Goal: Task Accomplishment & Management: Use online tool/utility

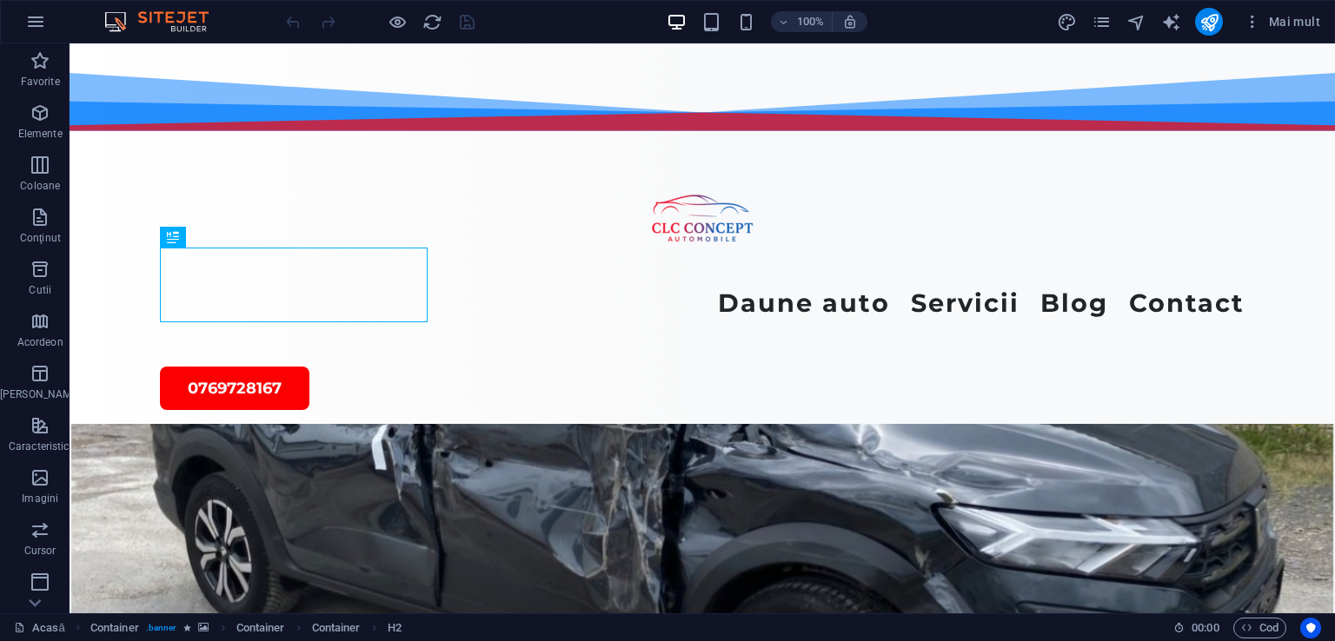
scroll to position [535, 0]
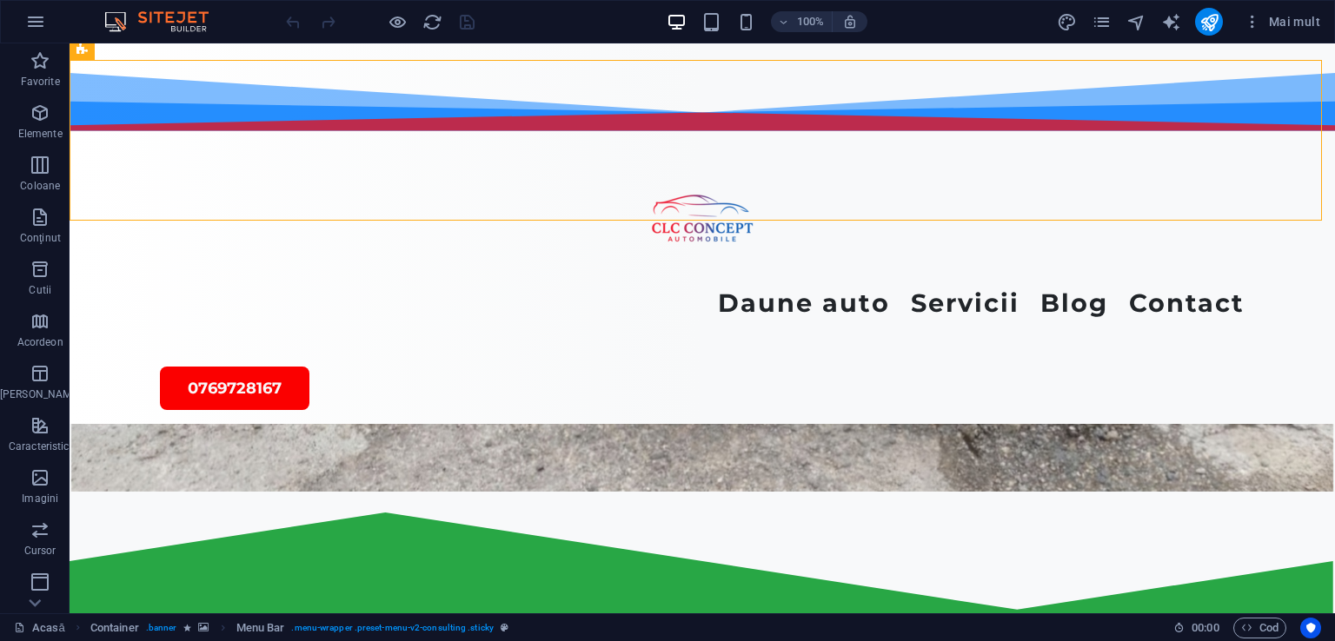
drag, startPoint x: 1300, startPoint y: 111, endPoint x: 1330, endPoint y: 119, distance: 30.6
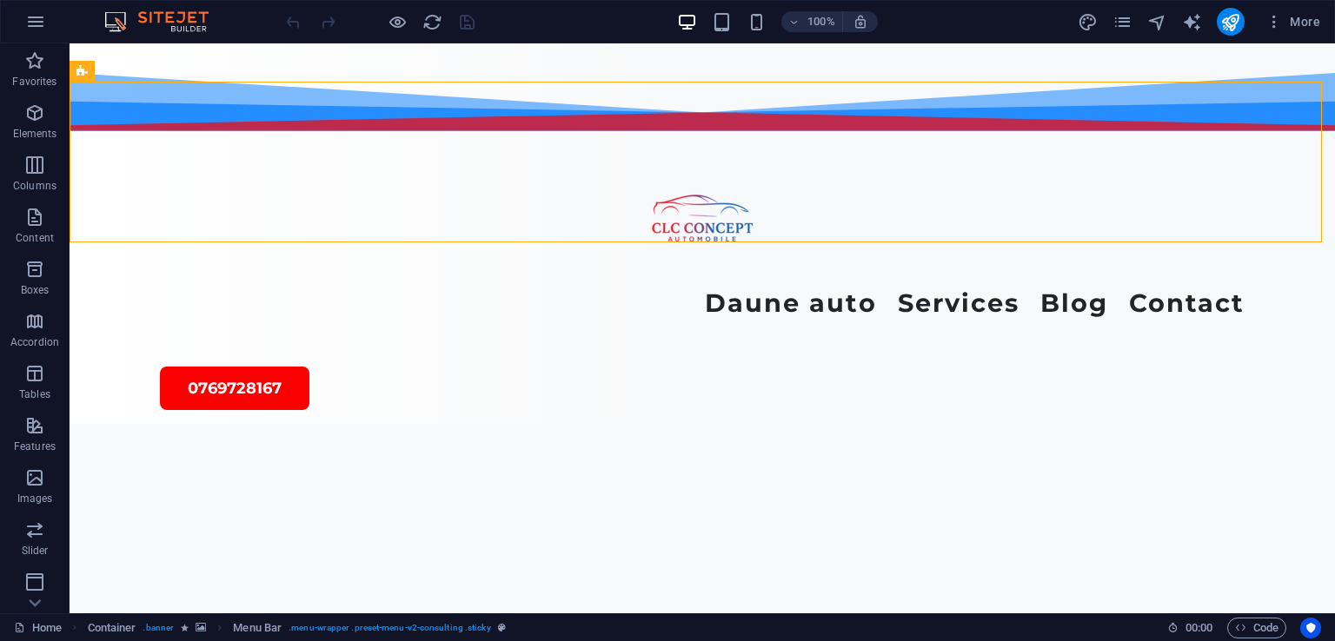
scroll to position [5215, 0]
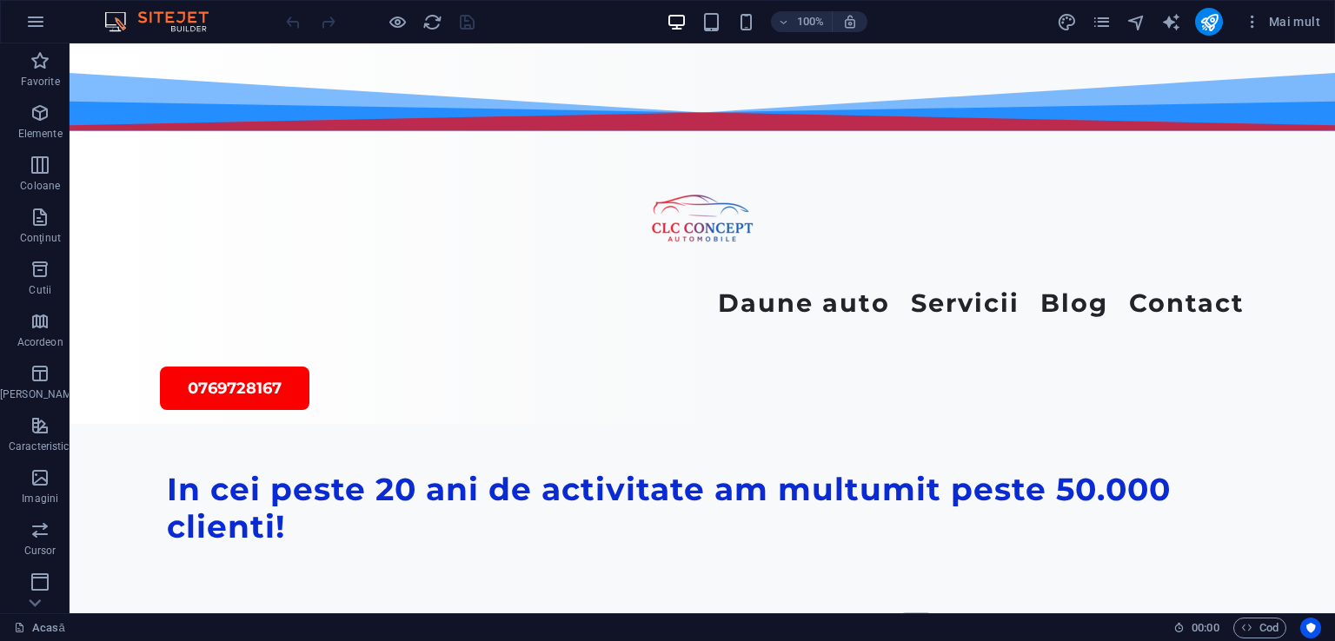
scroll to position [4786, 0]
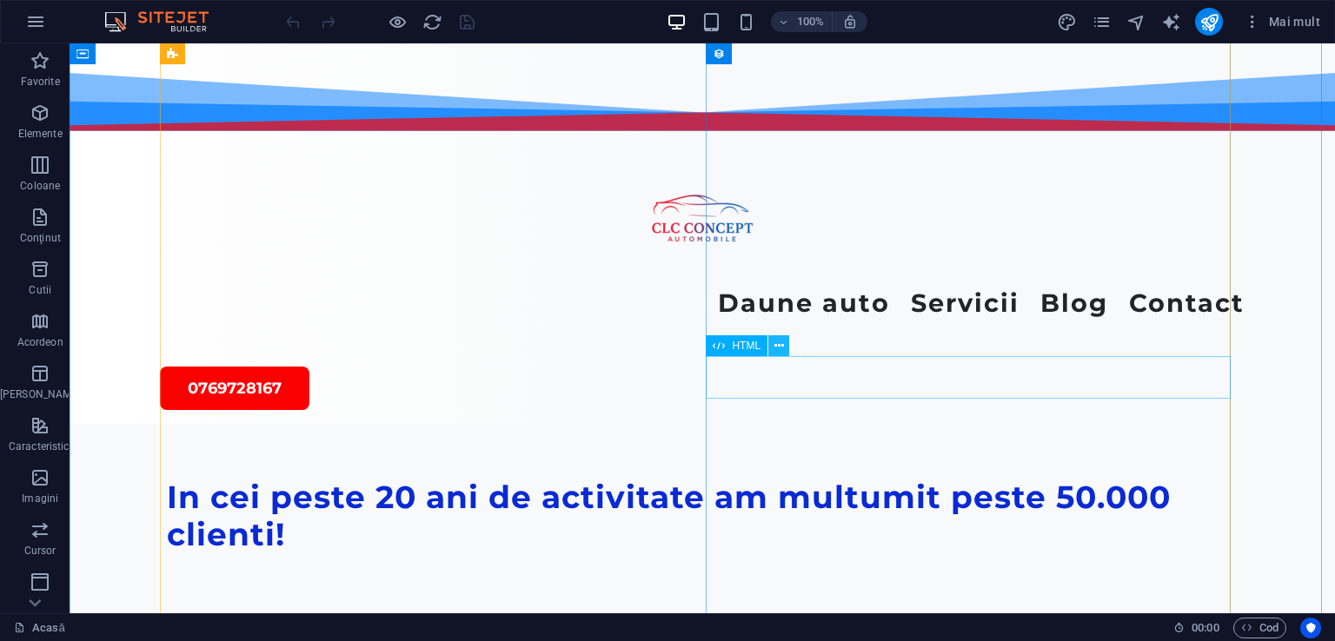
click at [780, 349] on icon at bounding box center [779, 346] width 10 height 18
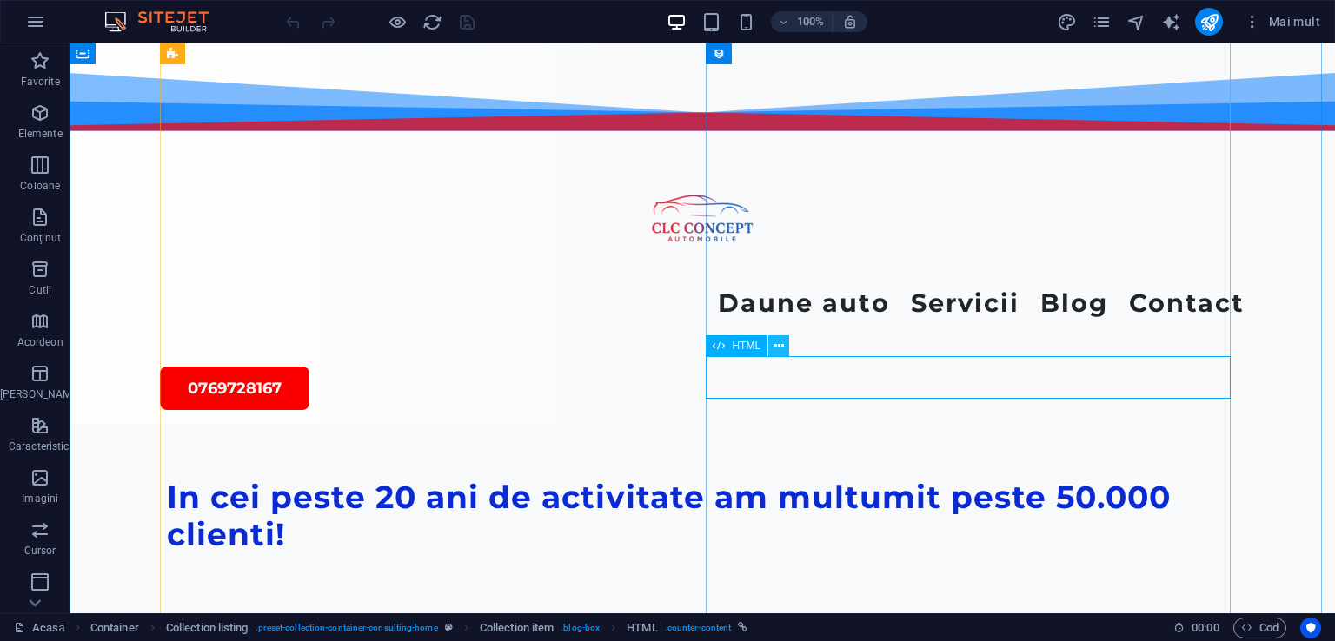
click at [776, 346] on icon at bounding box center [779, 346] width 10 height 18
click at [767, 316] on icon at bounding box center [770, 324] width 10 height 18
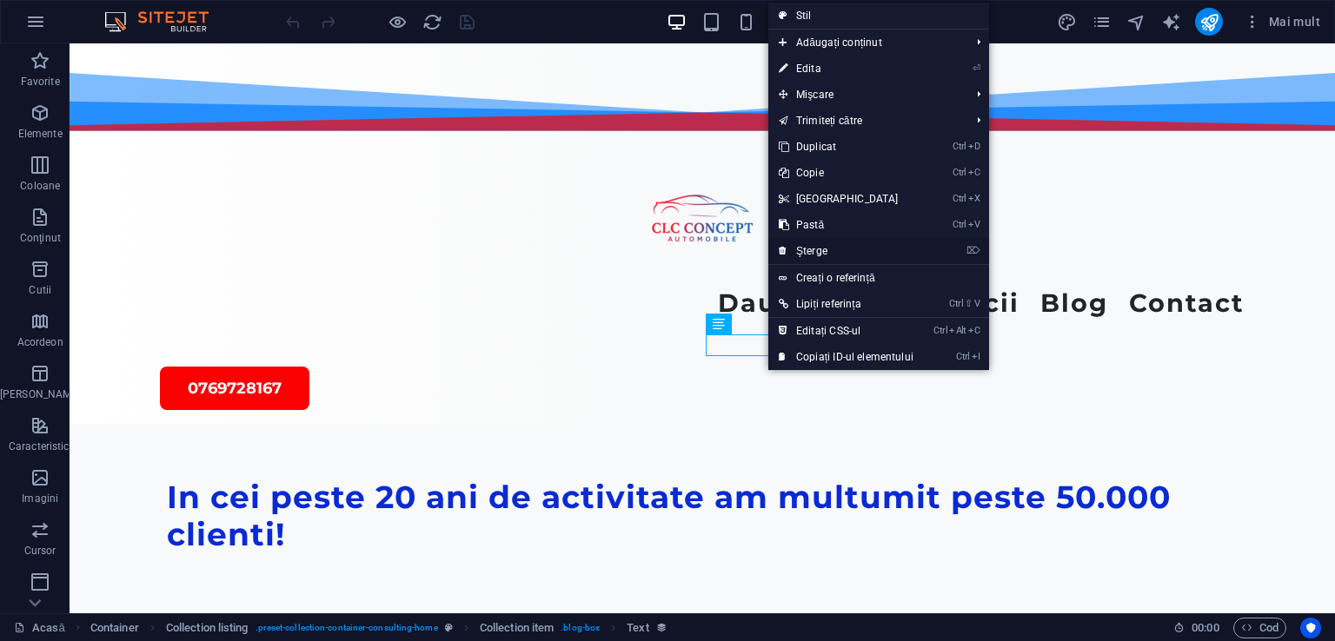
click at [799, 246] on font "Şterge" at bounding box center [811, 251] width 31 height 12
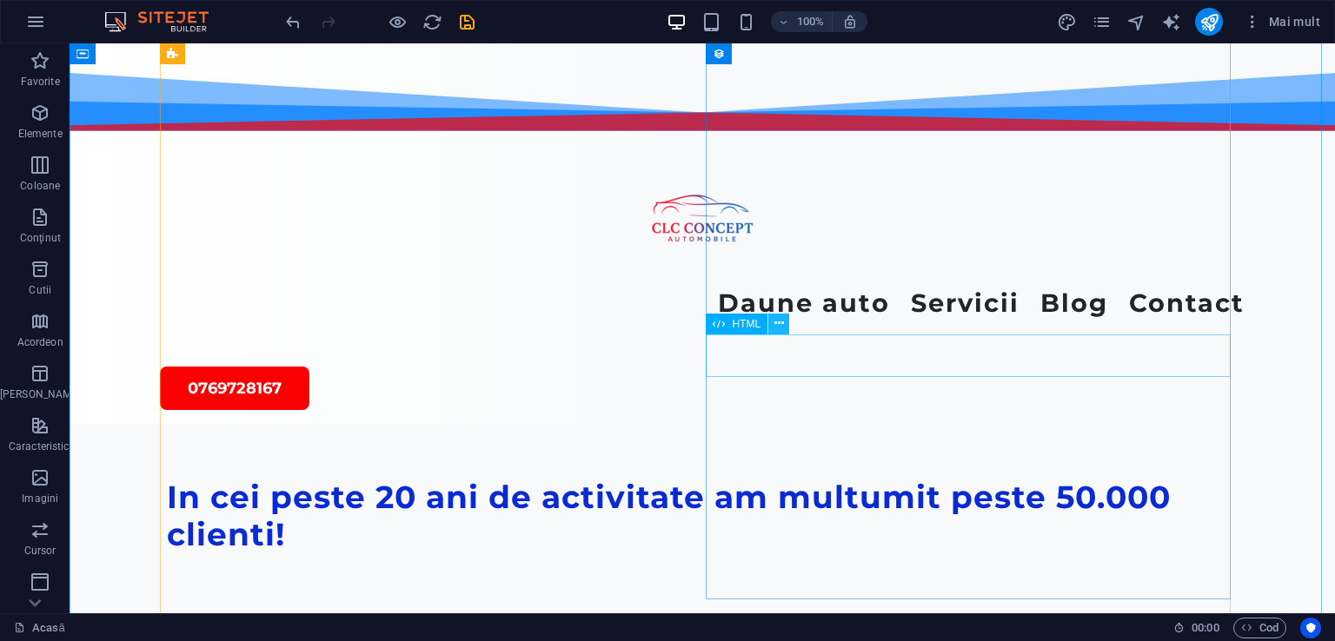
click at [778, 325] on icon at bounding box center [779, 324] width 10 height 18
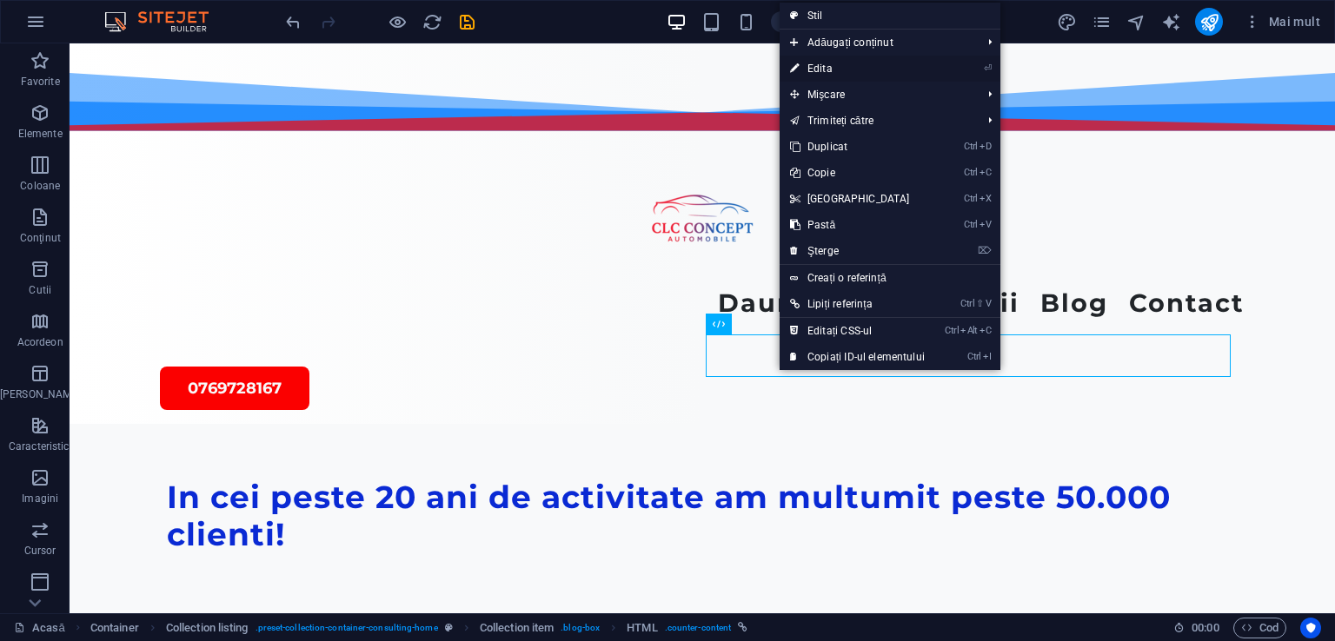
click at [807, 65] on link "⏎ Edita" at bounding box center [858, 69] width 156 height 26
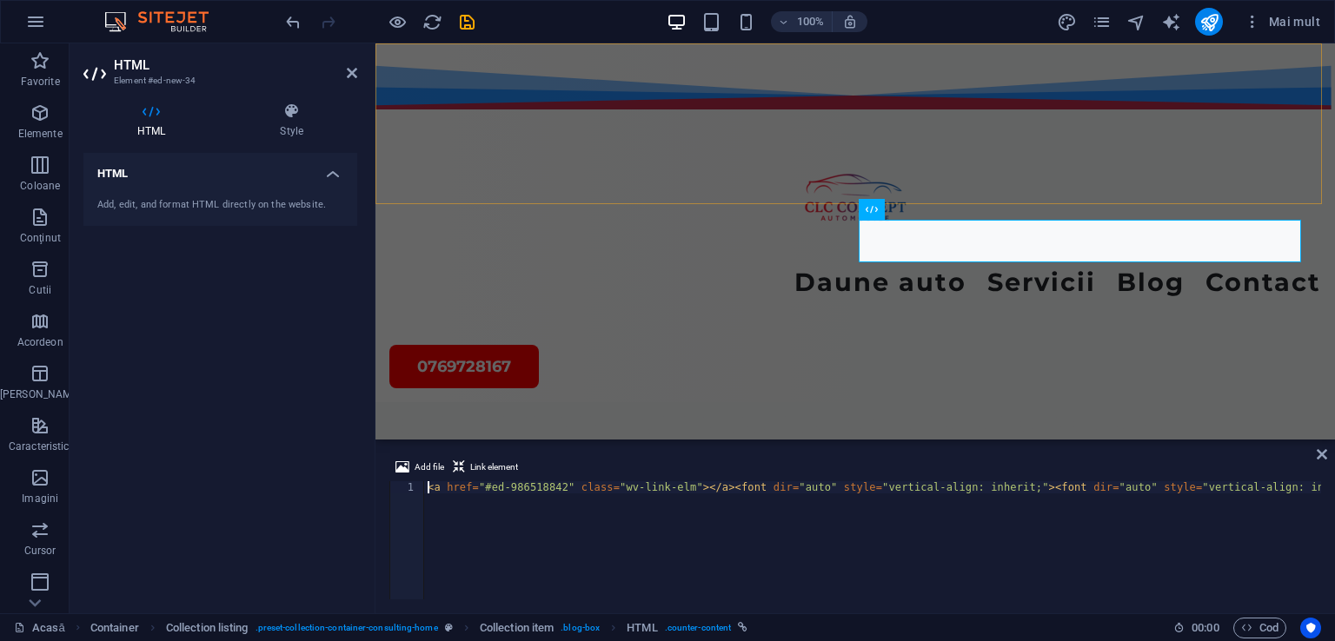
scroll to position [5179, 0]
click at [267, 208] on font "Adăugați, editați și formatați HTML direct pe site." at bounding box center [207, 204] width 220 height 11
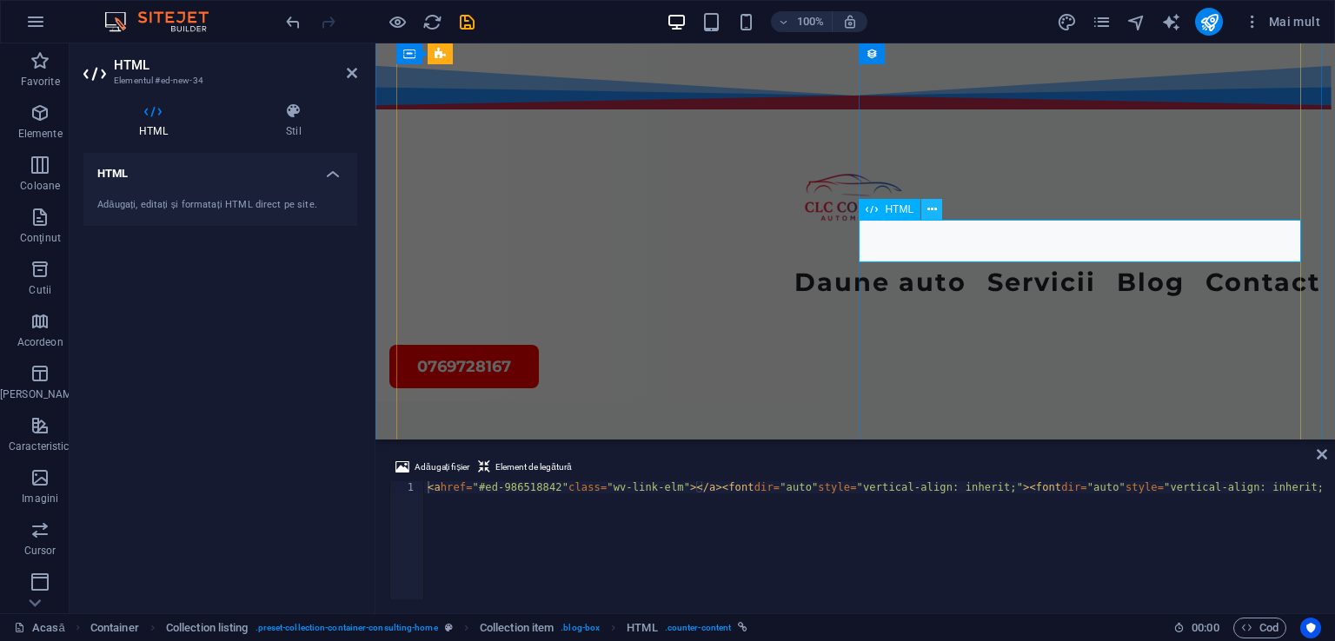
click at [928, 208] on icon at bounding box center [932, 210] width 10 height 18
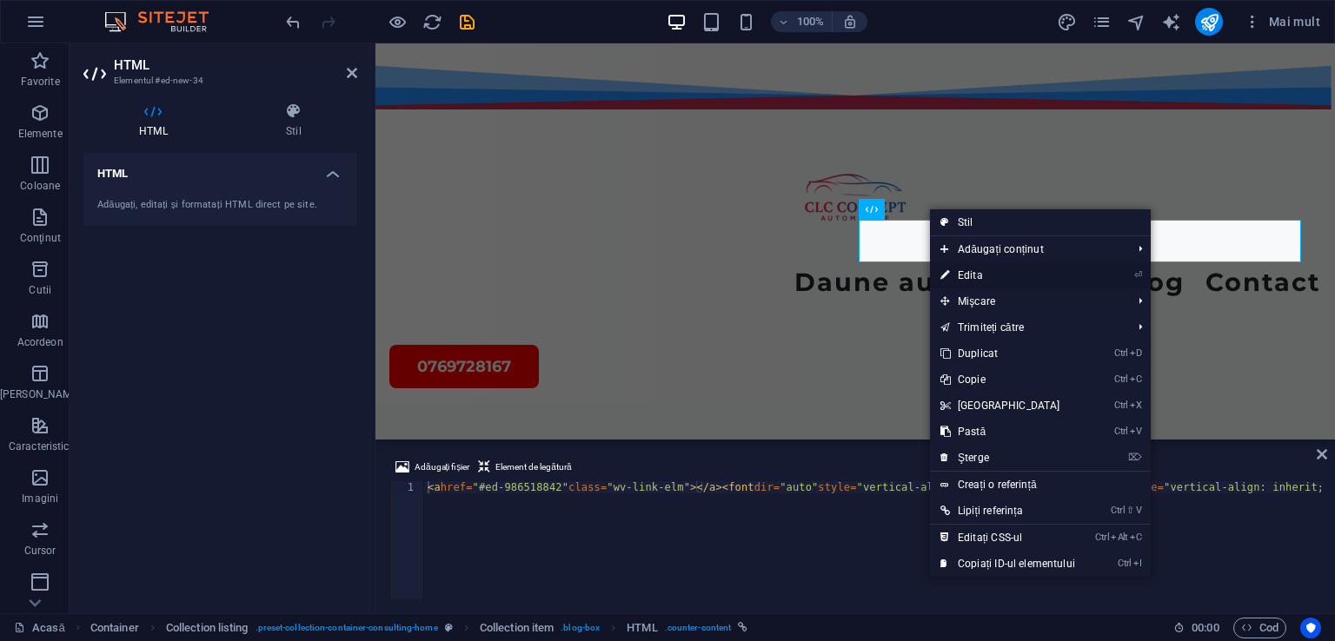
click at [960, 272] on font "Edita" at bounding box center [970, 275] width 25 height 12
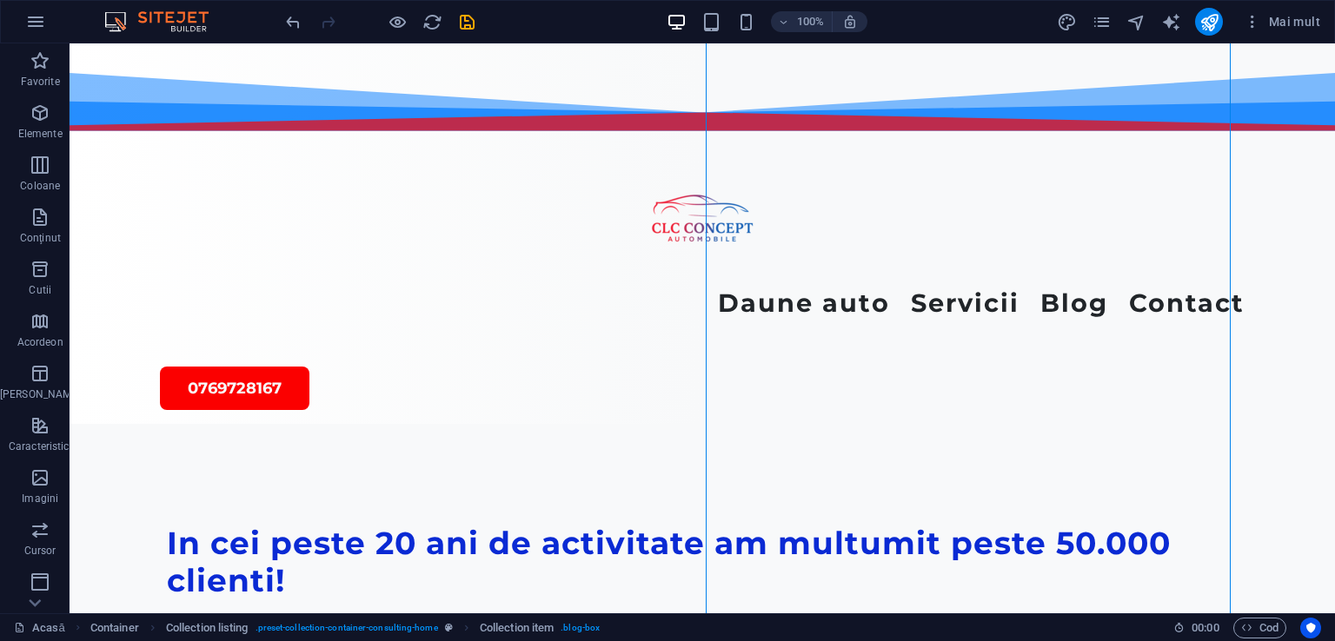
scroll to position [4693, 0]
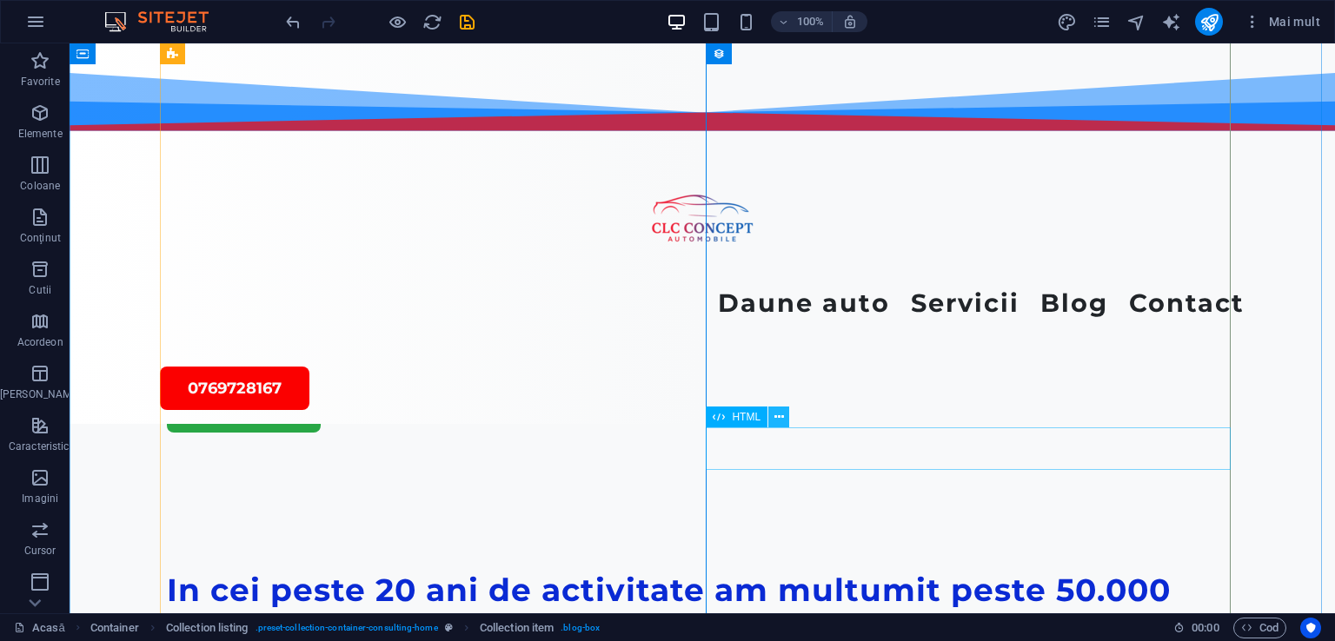
click at [779, 417] on icon at bounding box center [779, 418] width 10 height 18
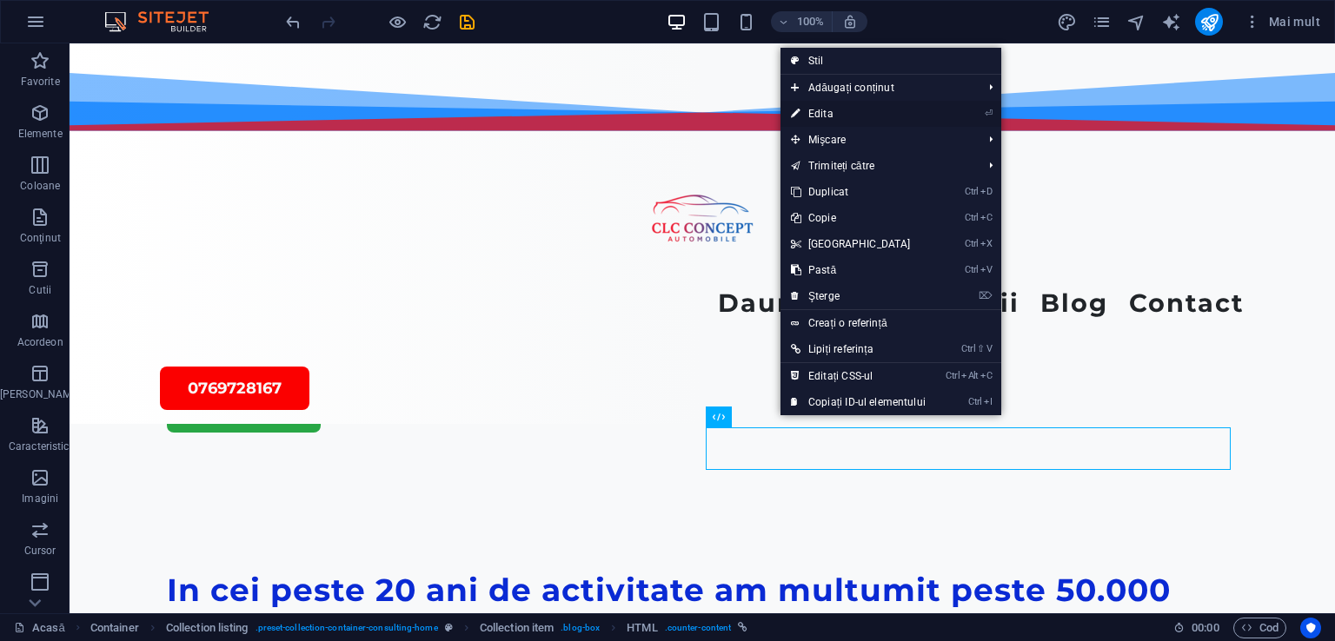
click at [828, 115] on font "Edita" at bounding box center [820, 114] width 25 height 12
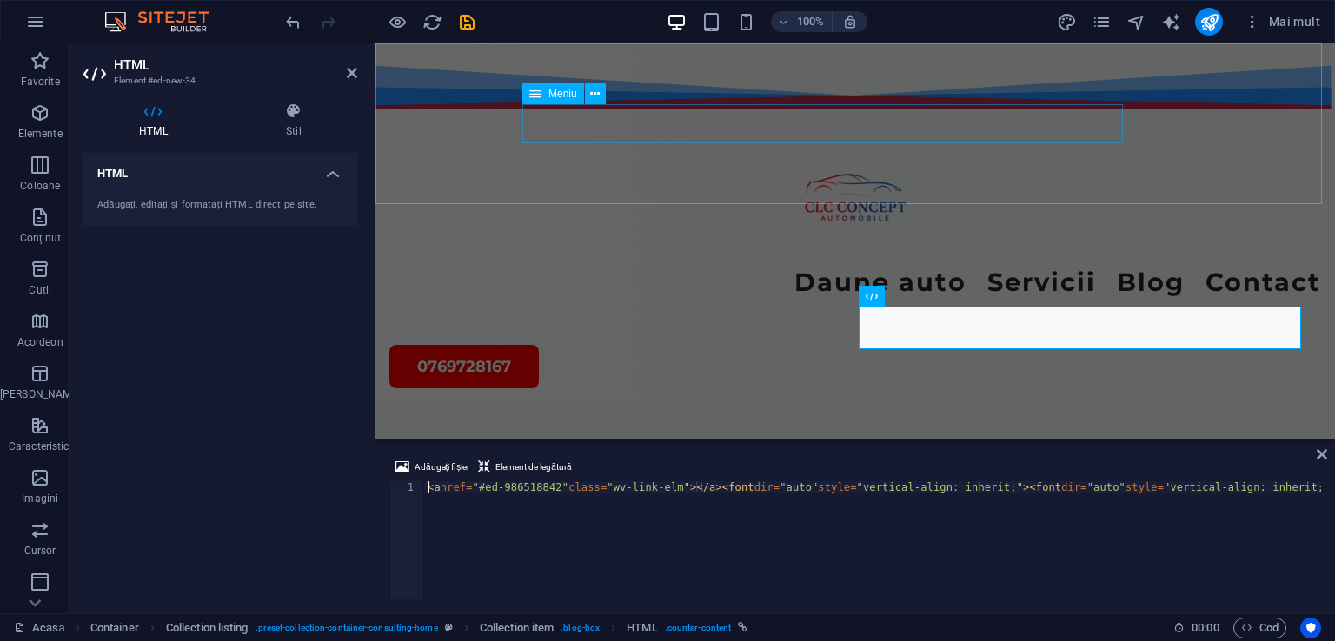
scroll to position [5092, 0]
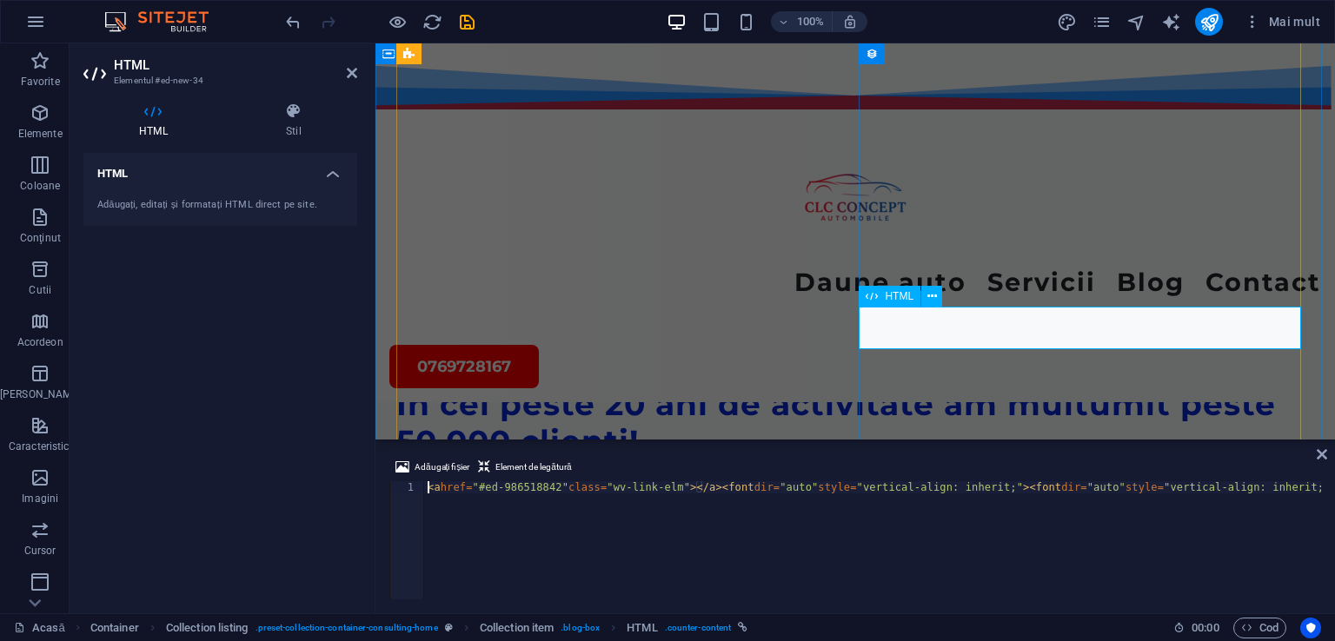
click at [933, 296] on icon at bounding box center [932, 297] width 10 height 18
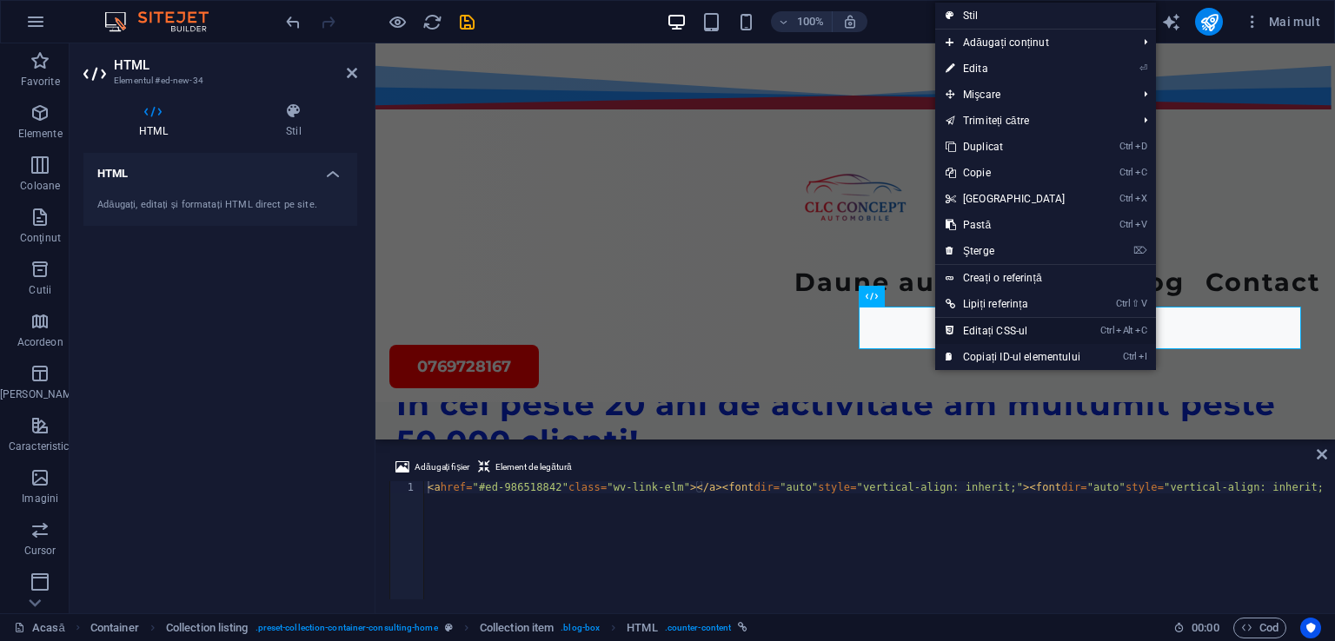
click at [1007, 335] on font "Editați CSS-ul" at bounding box center [995, 331] width 64 height 12
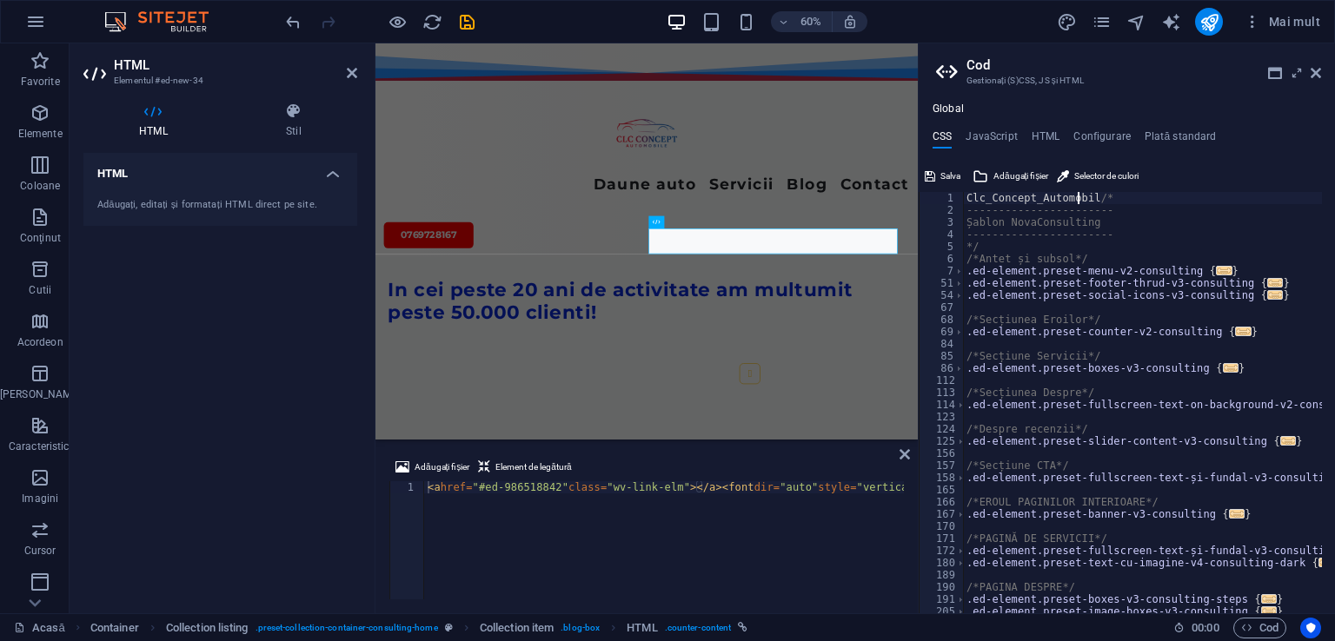
scroll to position [0, 10]
type textarea "Clc_Concept_Automobile/e*"
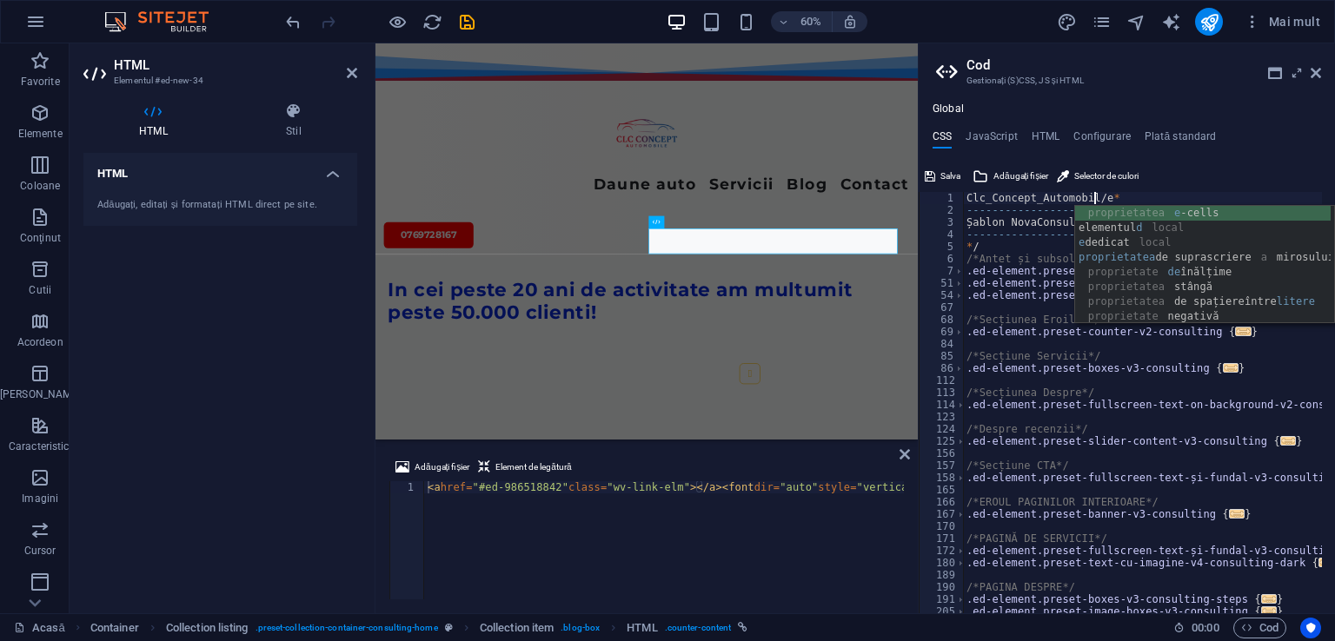
click at [1022, 343] on div "Clc_Concept_Automobil/e * ----------------------- Șablon NovaConsulting -------…" at bounding box center [1154, 408] width 383 height 433
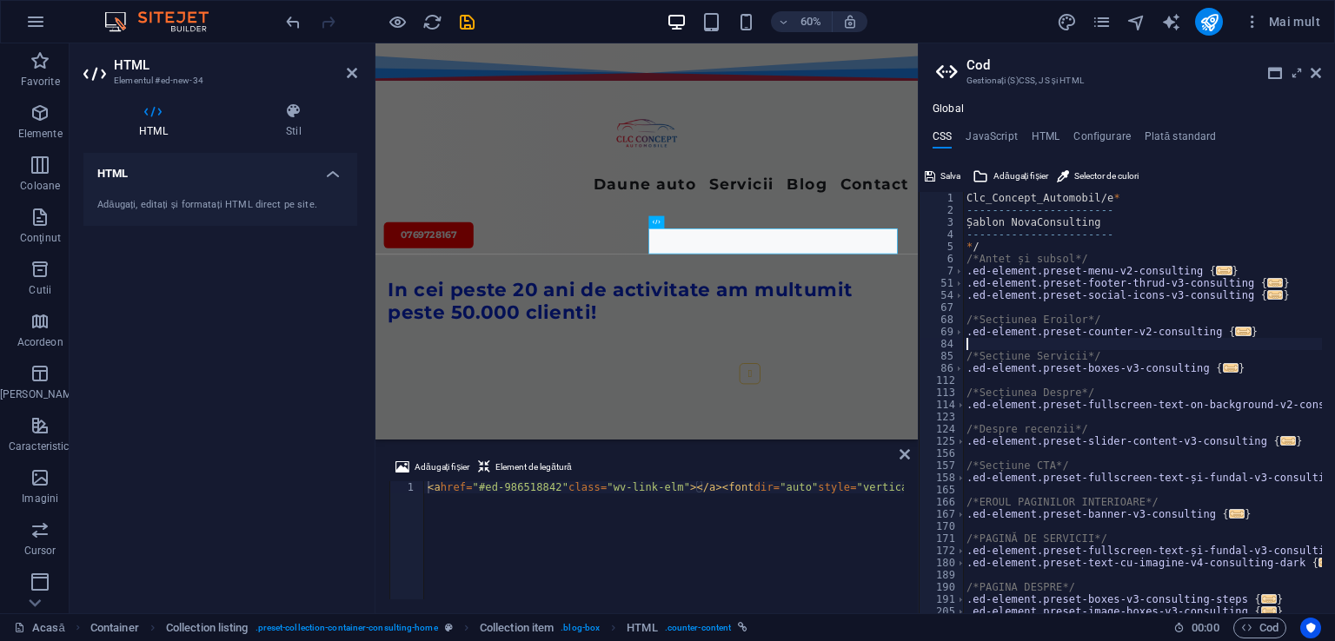
scroll to position [0, 0]
click at [1099, 199] on div "Clc_Concept_Automobil/e * ----------------------- Șablon NovaConsulting -------…" at bounding box center [1154, 408] width 383 height 433
click at [1064, 196] on div "Clc_Concept_A ----------------------- Șablon NovaConsulting -------------------…" at bounding box center [1154, 408] width 383 height 433
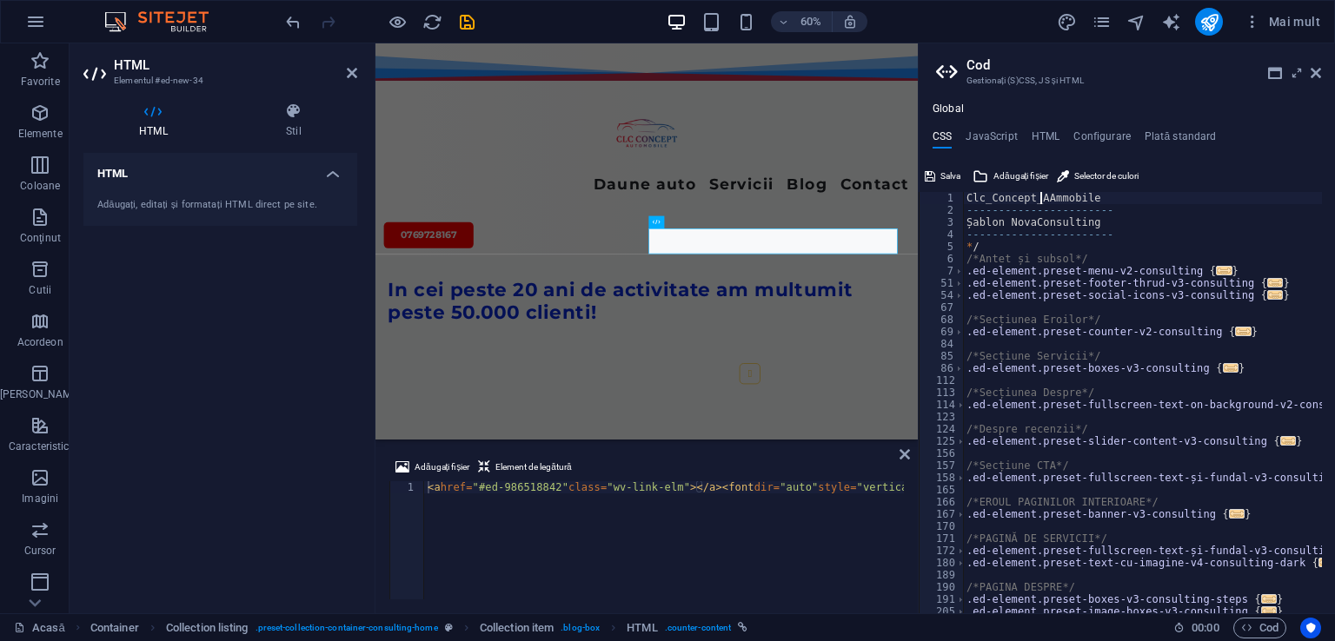
click at [1043, 196] on div "Clc_Concept_AAmmobile ----------------------- Șablon NovaConsulting -----------…" at bounding box center [1154, 408] width 383 height 433
click at [1088, 195] on div "Clc_Concept_Automobil ----------------------- Șablon NovaConsulting -----------…" at bounding box center [1154, 408] width 383 height 433
click at [1086, 196] on div "Clc_Concept_Automobil ----------------------- Șablon NovaConsulting -----------…" at bounding box center [1154, 408] width 383 height 433
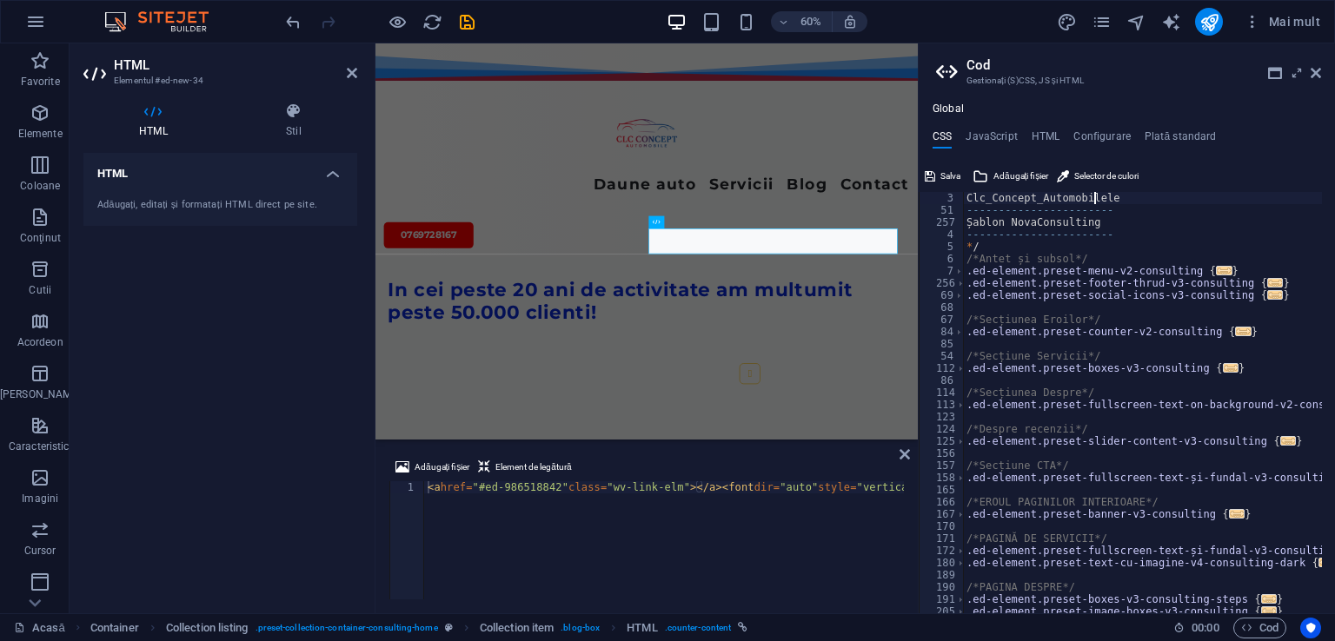
scroll to position [0, 0]
type textarea "Clc_Concept_Automobilele"
click at [1312, 70] on icon at bounding box center [1316, 73] width 10 height 14
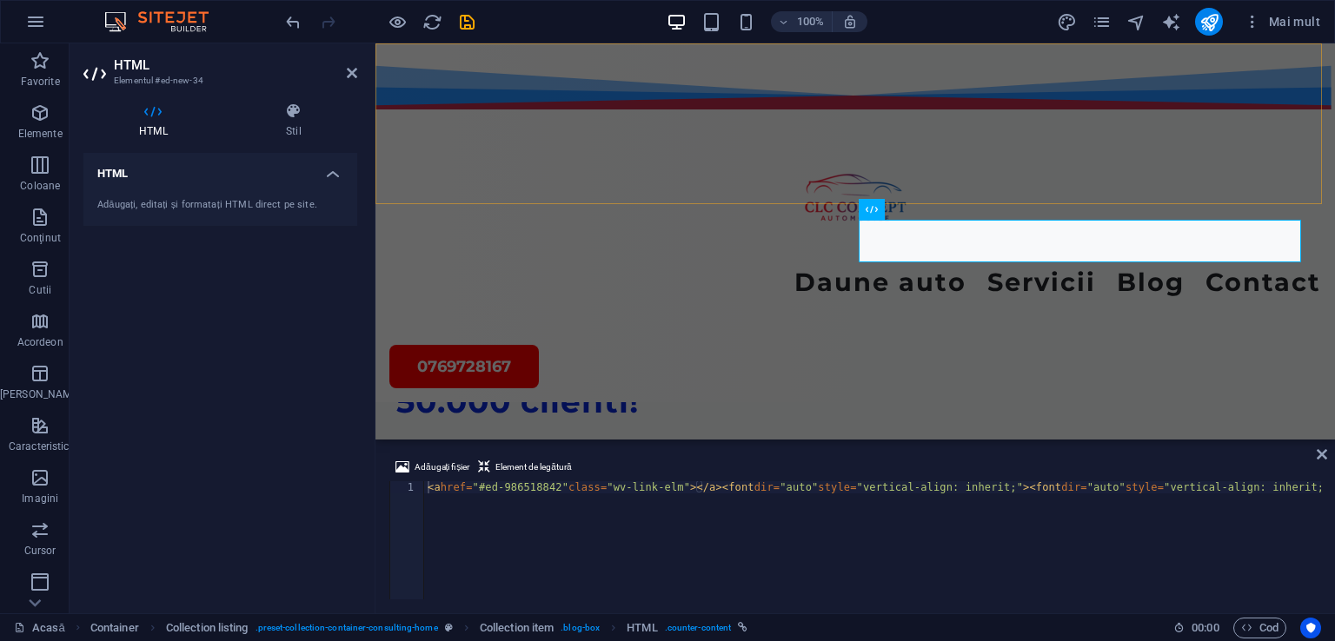
scroll to position [5179, 0]
click at [934, 206] on icon at bounding box center [932, 210] width 10 height 18
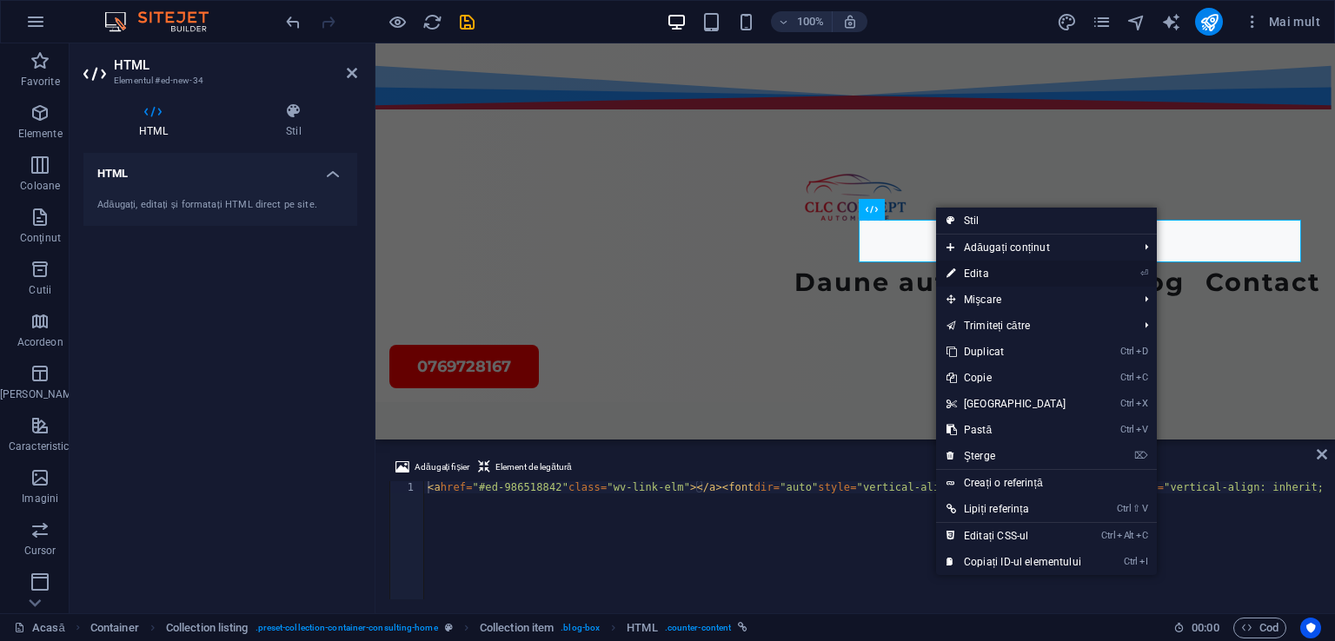
click at [952, 274] on icon at bounding box center [951, 274] width 9 height 26
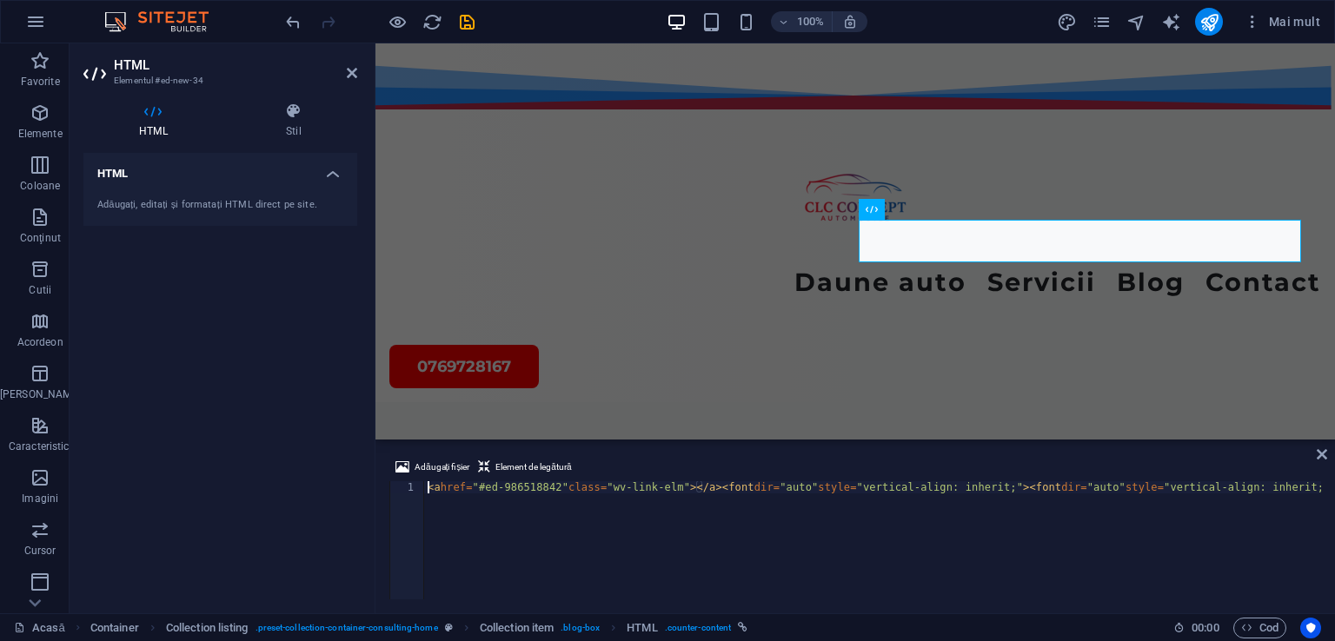
click at [117, 171] on font "HTML" at bounding box center [112, 173] width 31 height 13
click at [149, 118] on icon at bounding box center [153, 111] width 140 height 17
click at [930, 210] on icon at bounding box center [932, 210] width 10 height 18
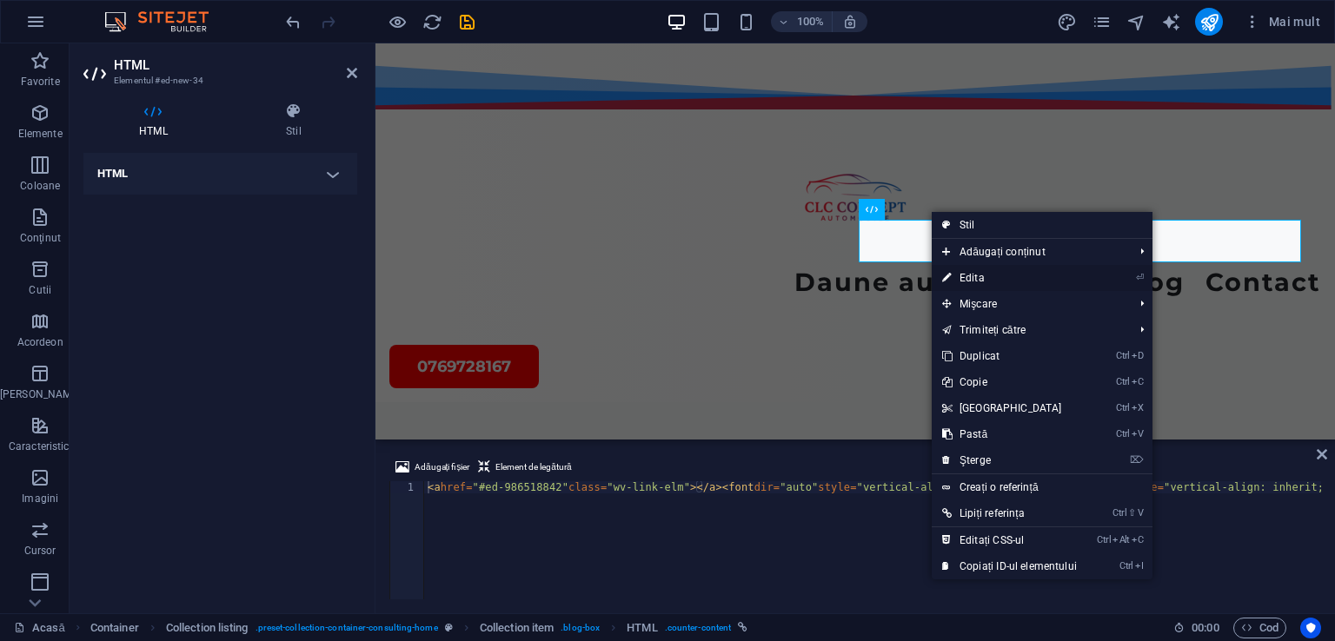
click at [949, 276] on icon at bounding box center [946, 278] width 9 height 26
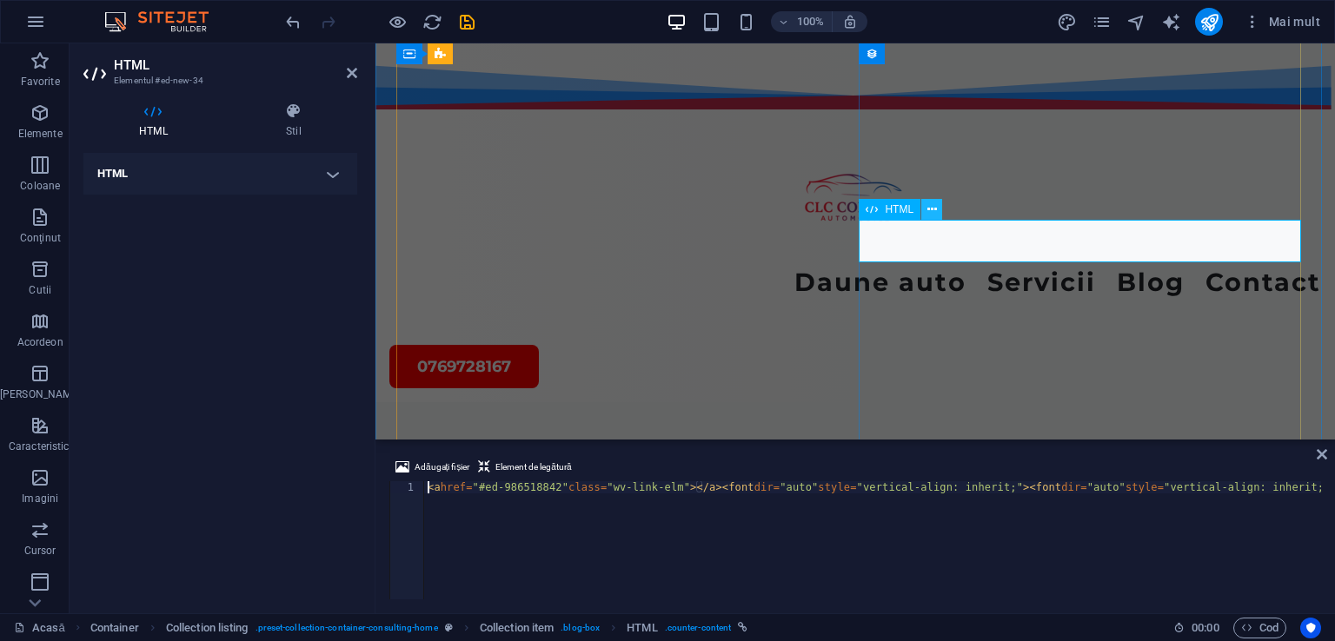
click at [935, 210] on icon at bounding box center [932, 210] width 10 height 18
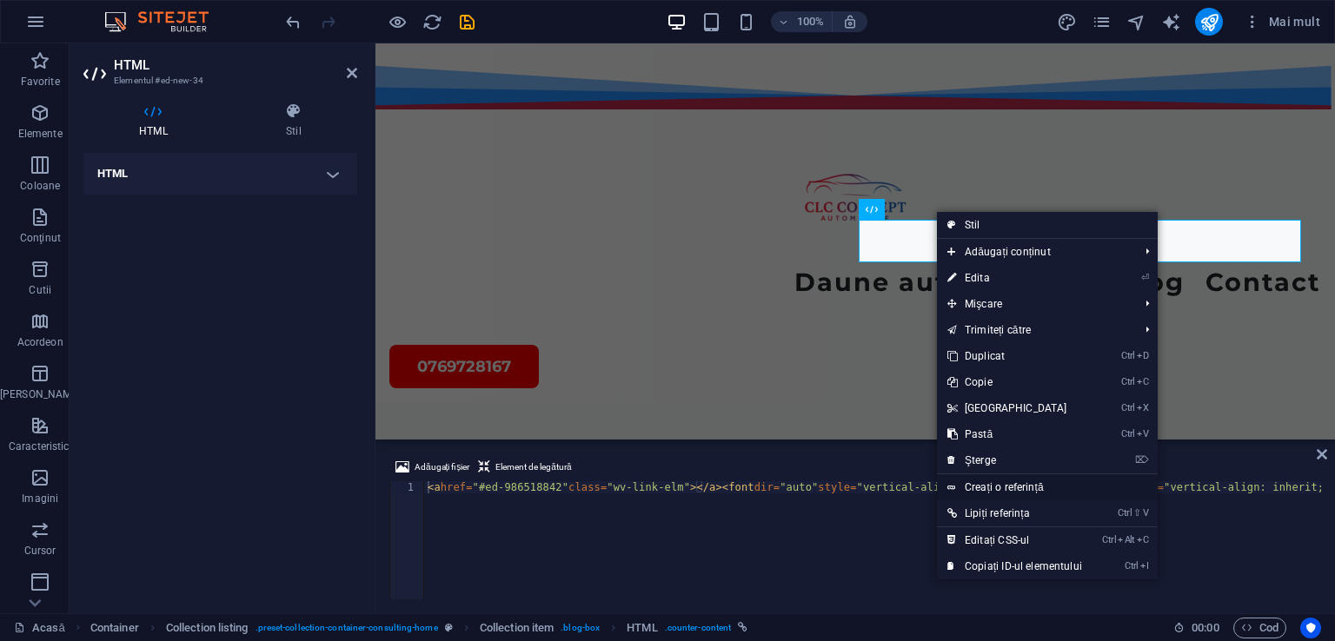
click at [1019, 486] on font "Creați o referință" at bounding box center [1004, 488] width 79 height 12
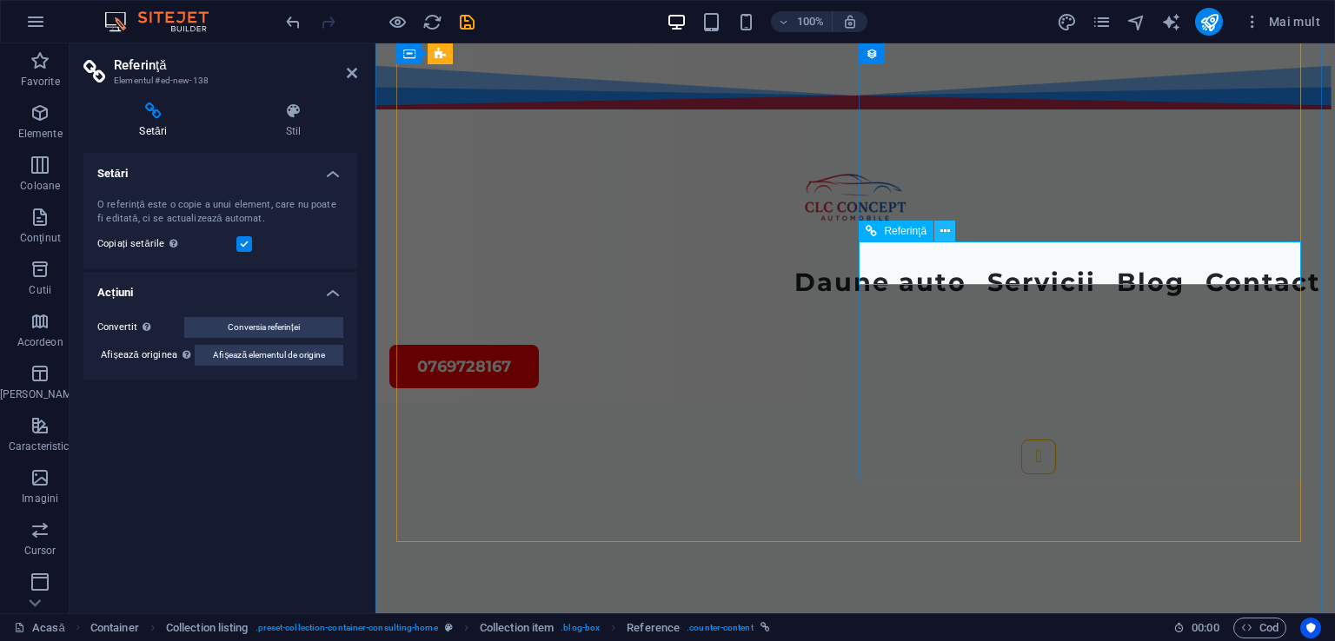
click at [940, 235] on icon at bounding box center [945, 232] width 10 height 18
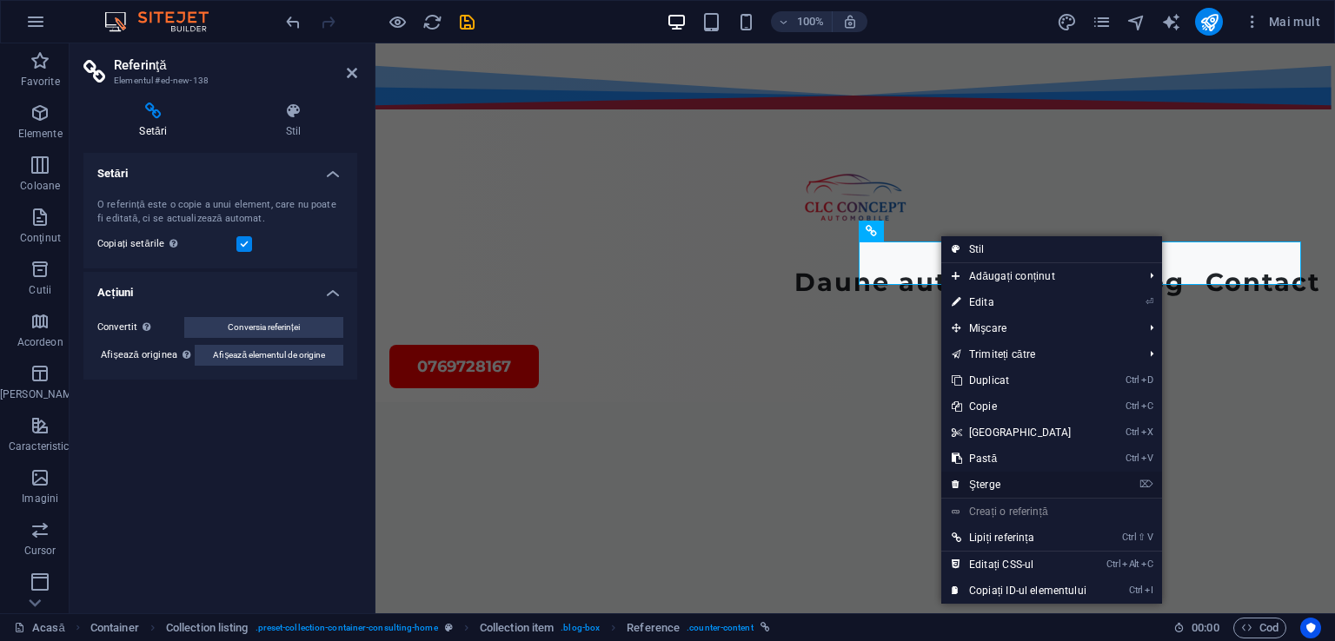
click at [978, 481] on font "Şterge" at bounding box center [984, 485] width 31 height 12
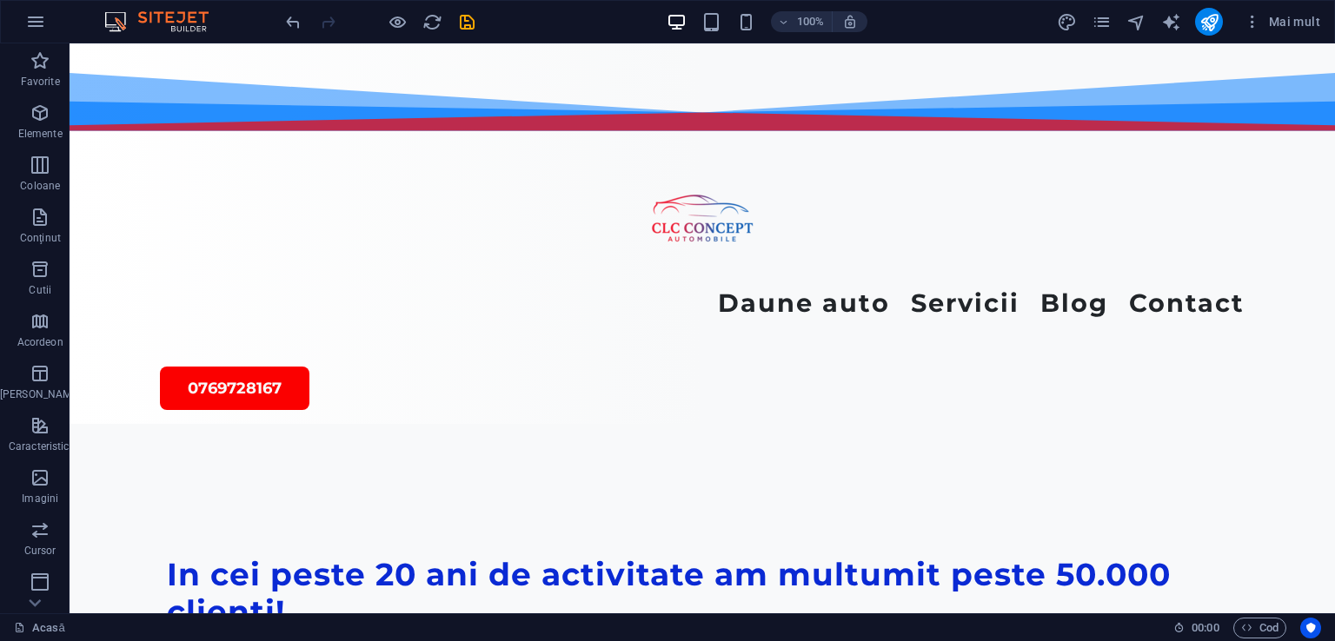
scroll to position [4701, 0]
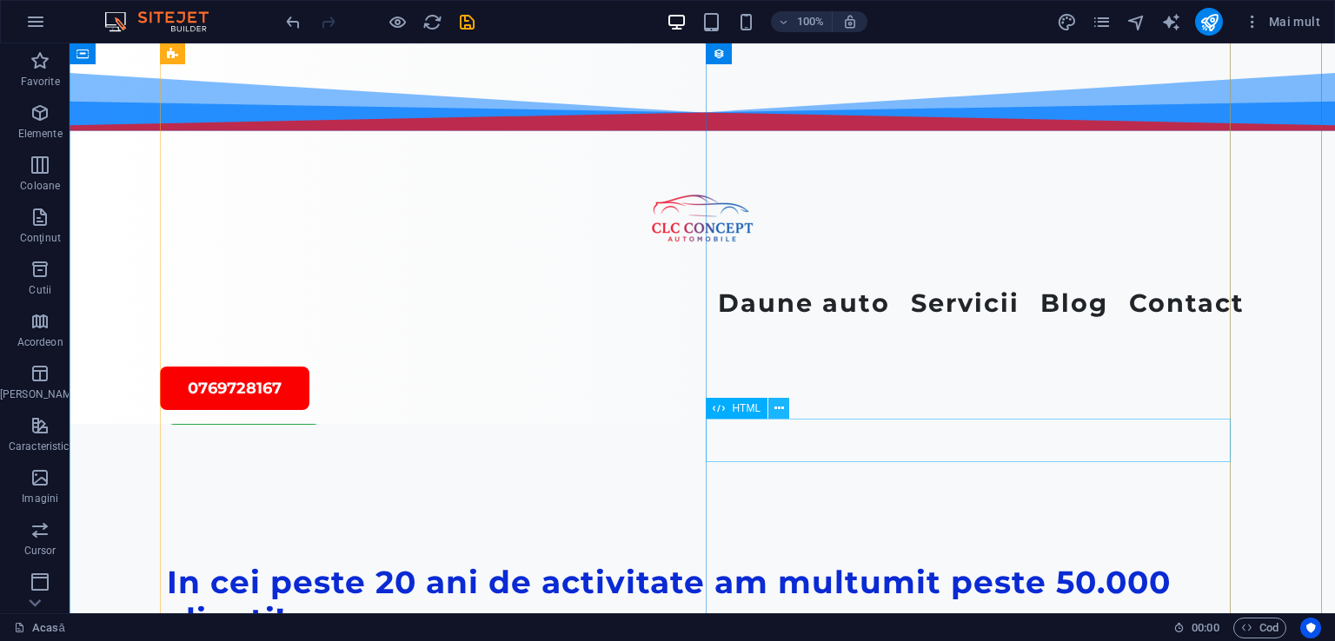
click at [781, 406] on icon at bounding box center [779, 409] width 10 height 18
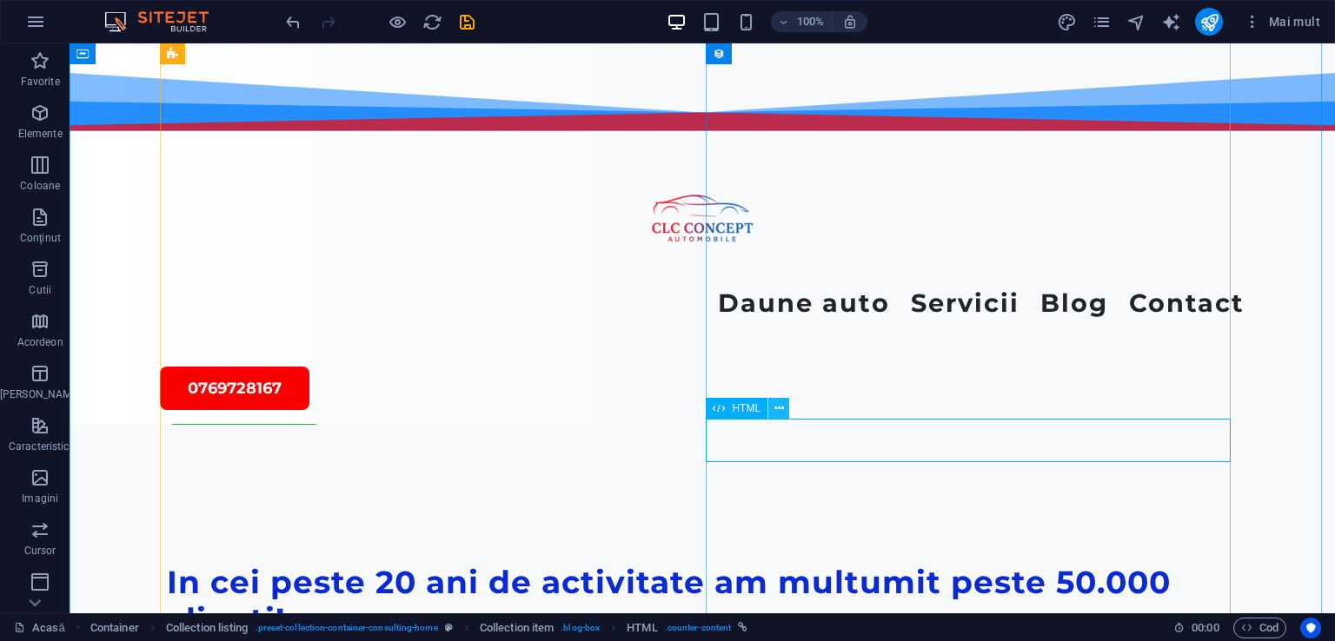
click at [782, 408] on icon at bounding box center [779, 409] width 10 height 18
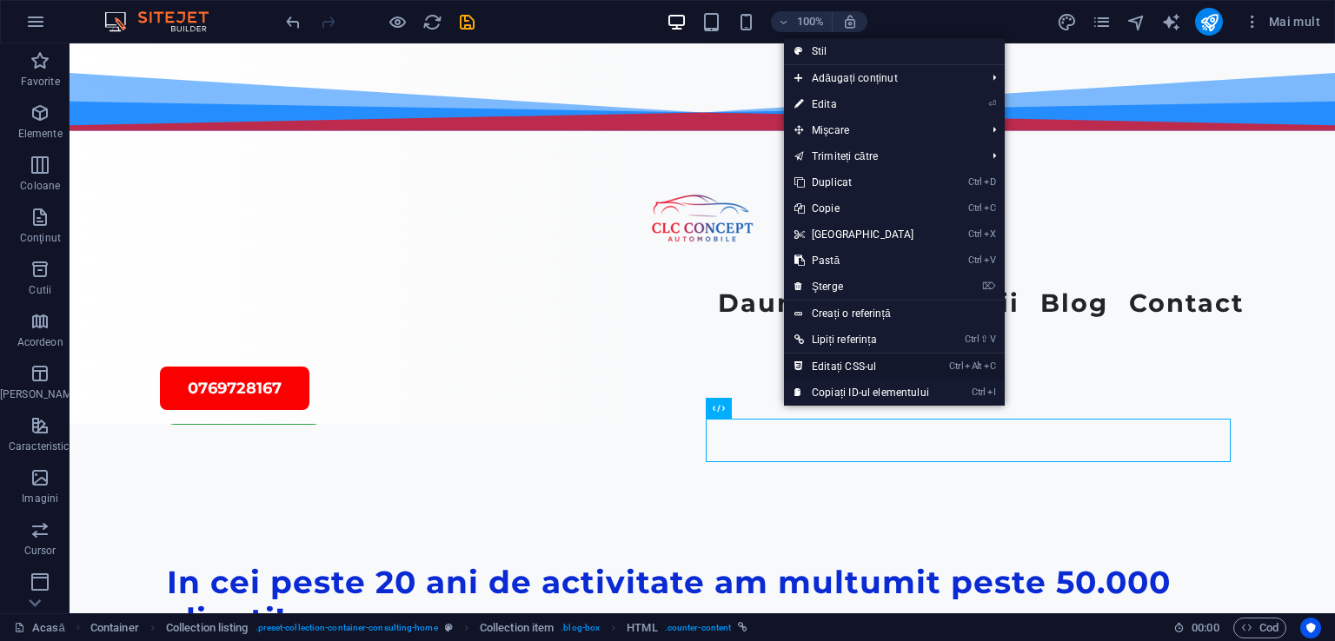
click at [833, 369] on font "Editați CSS-ul" at bounding box center [844, 367] width 64 height 12
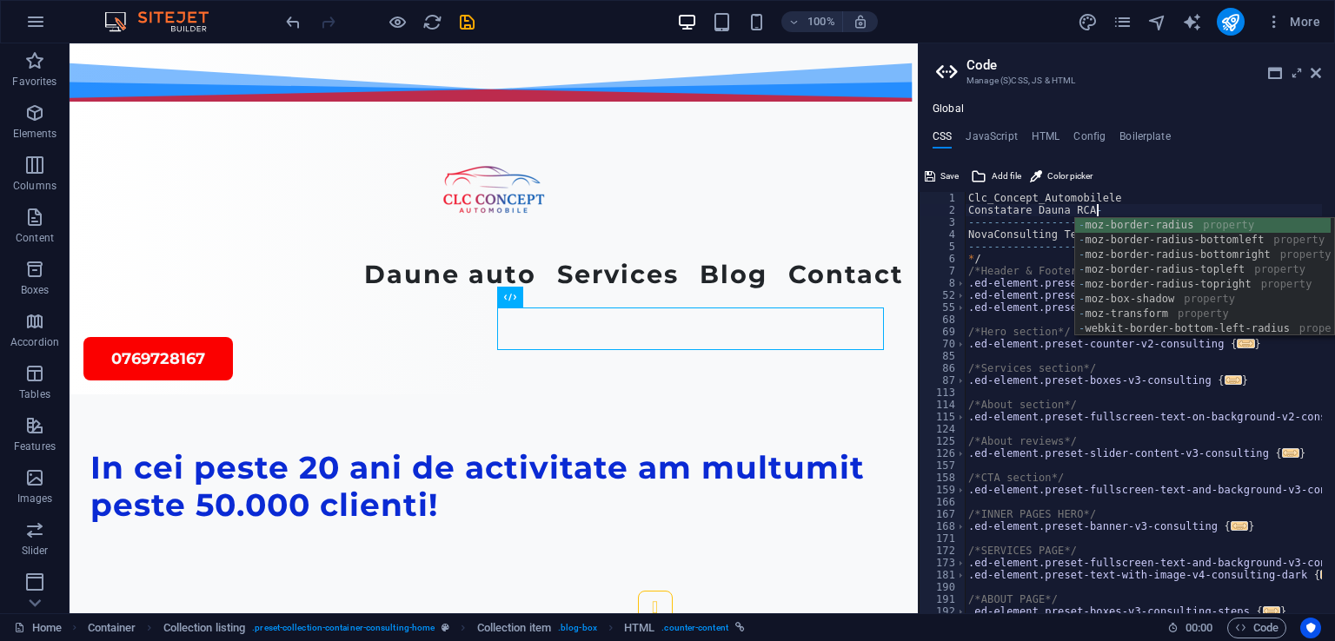
scroll to position [0, 10]
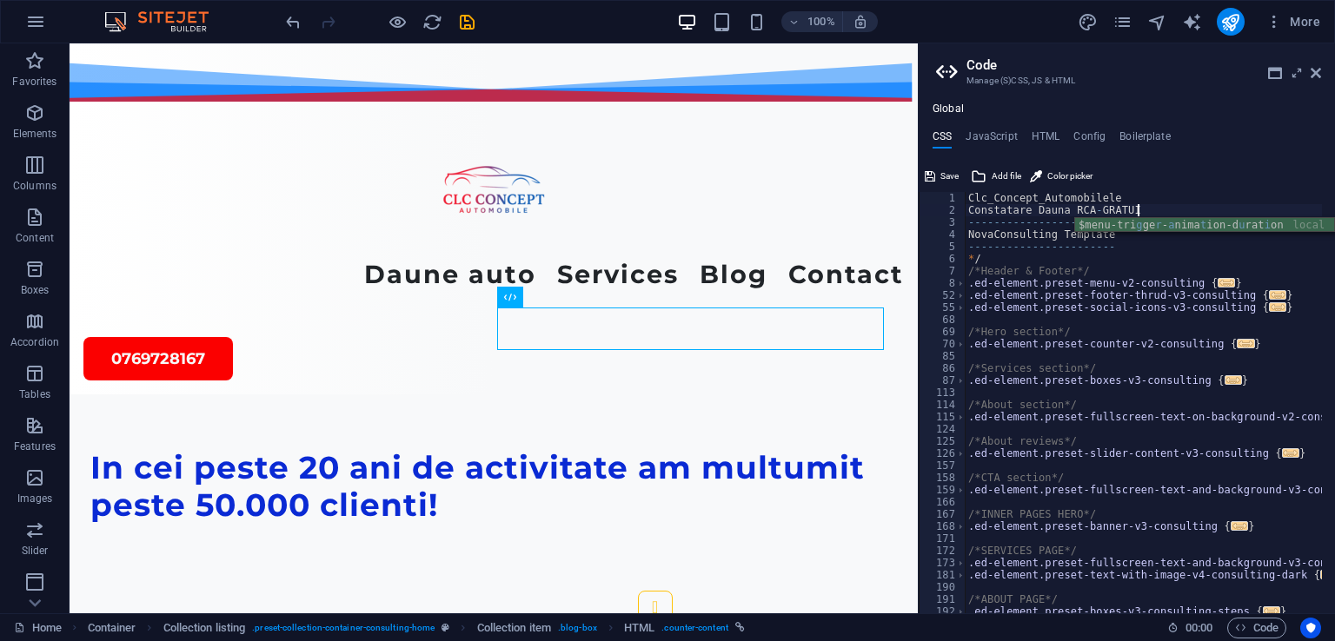
type textarea "Constatare Dauna RCA - GRATUIT"
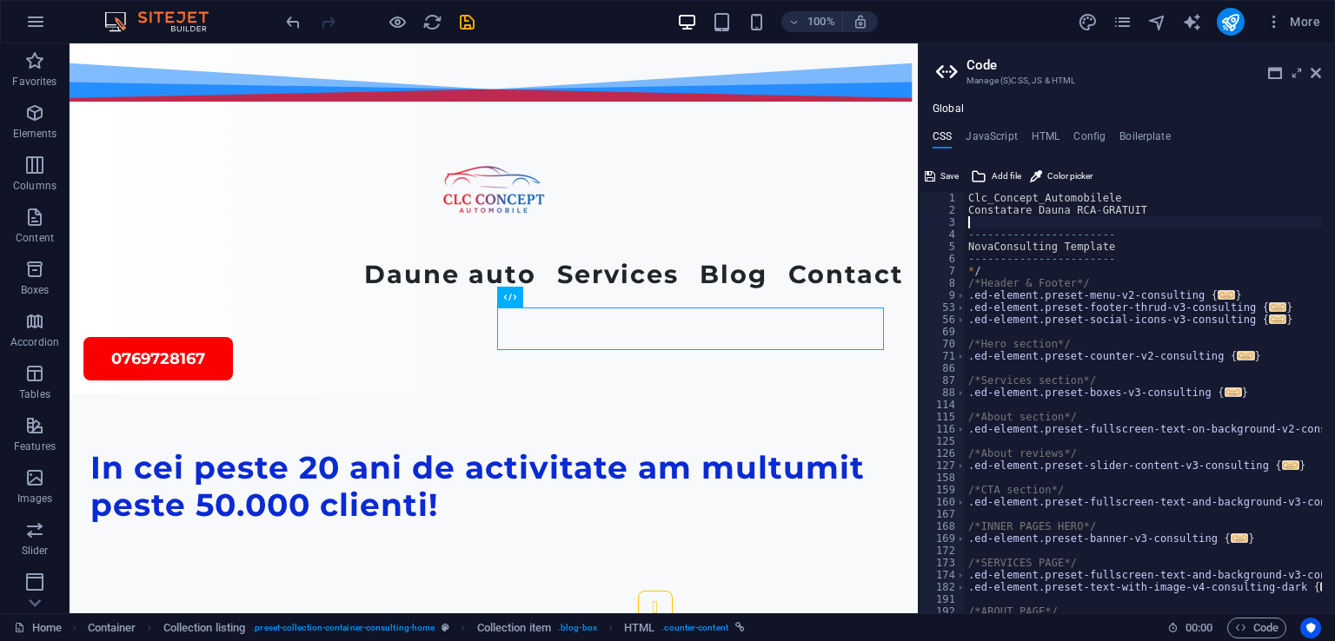
scroll to position [0, 0]
type textarea "s"
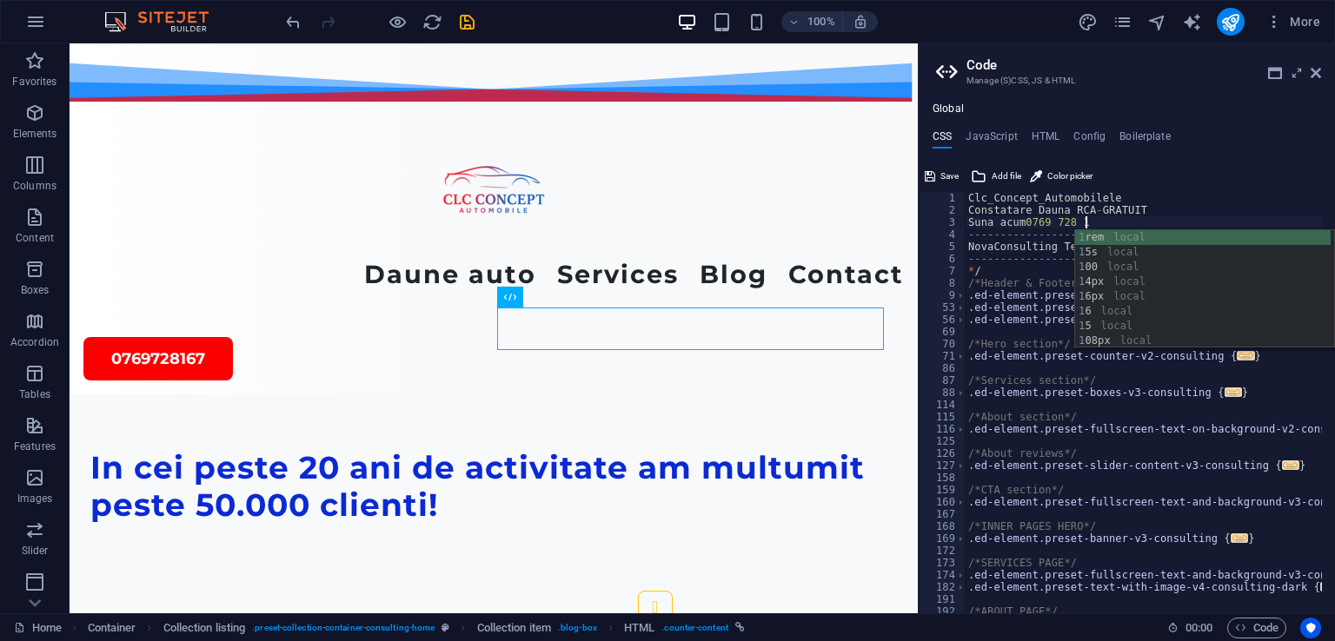
scroll to position [0, 9]
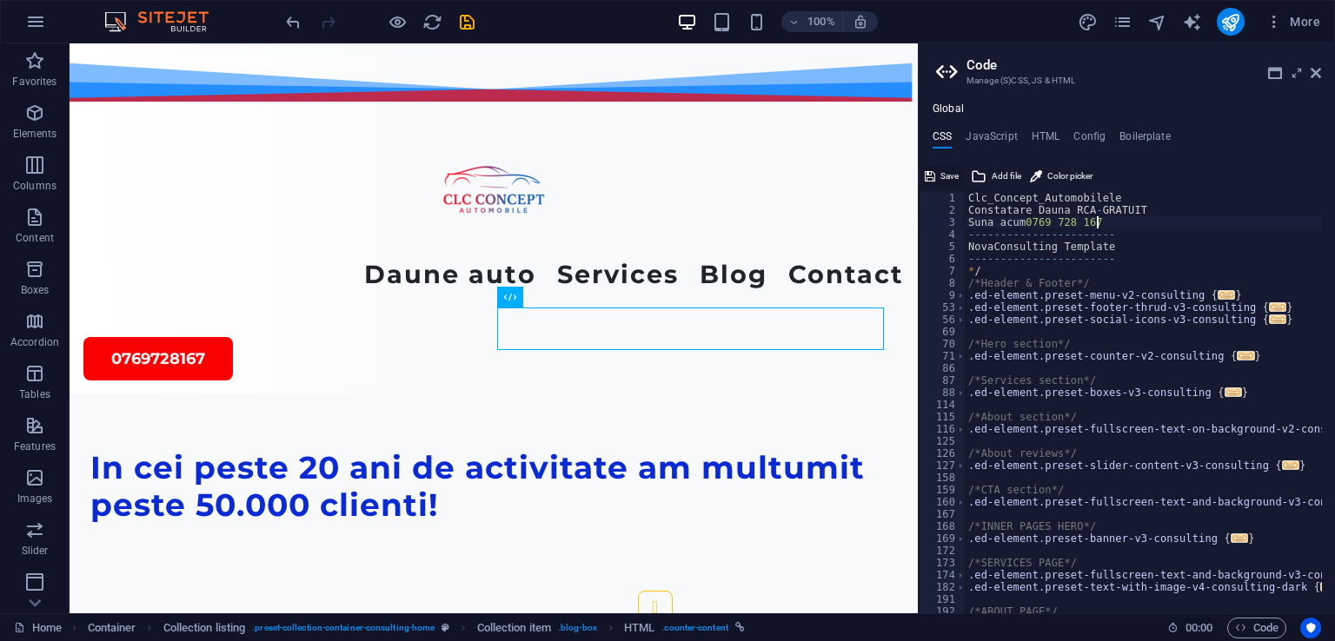
type textarea "Suna acum 0769 728 167"
click at [953, 178] on span "Save" at bounding box center [949, 176] width 18 height 21
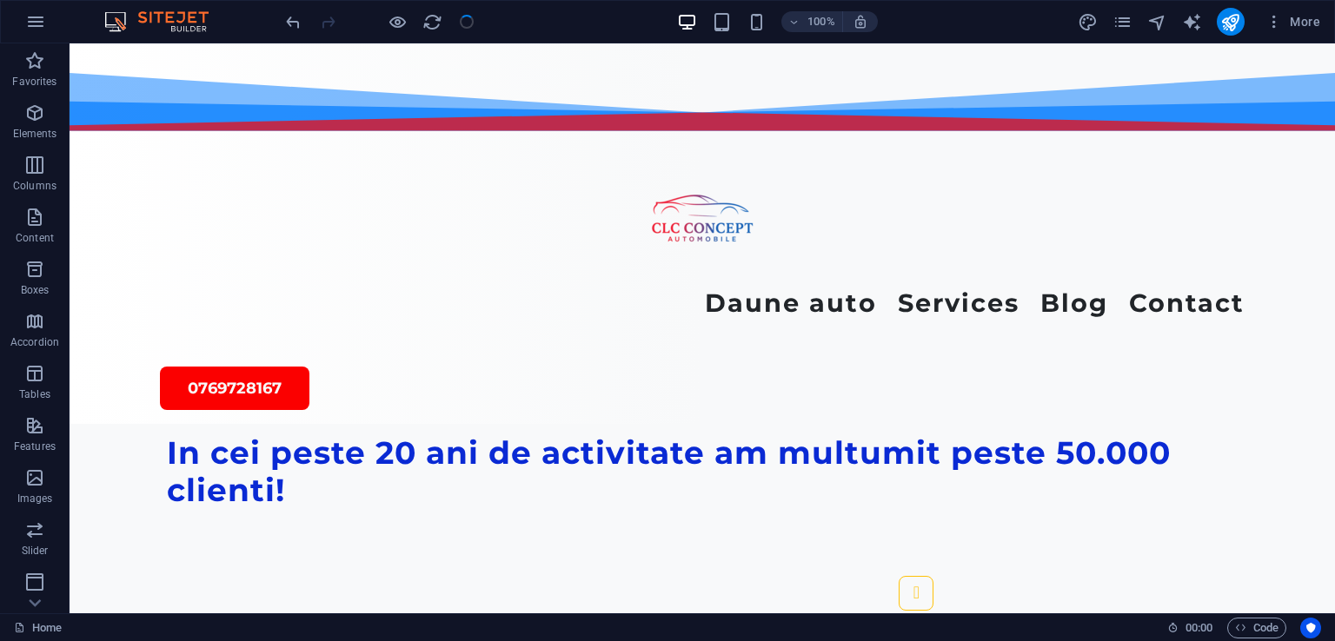
scroll to position [4751, 0]
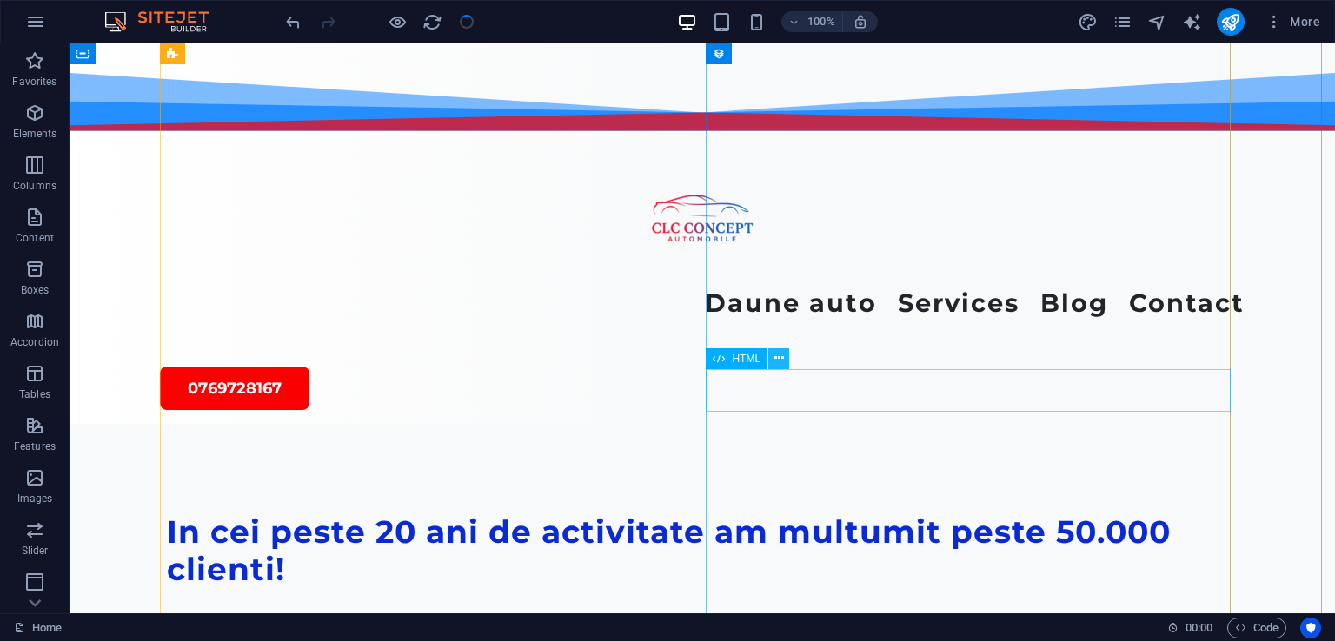
click at [771, 364] on button at bounding box center [778, 359] width 21 height 21
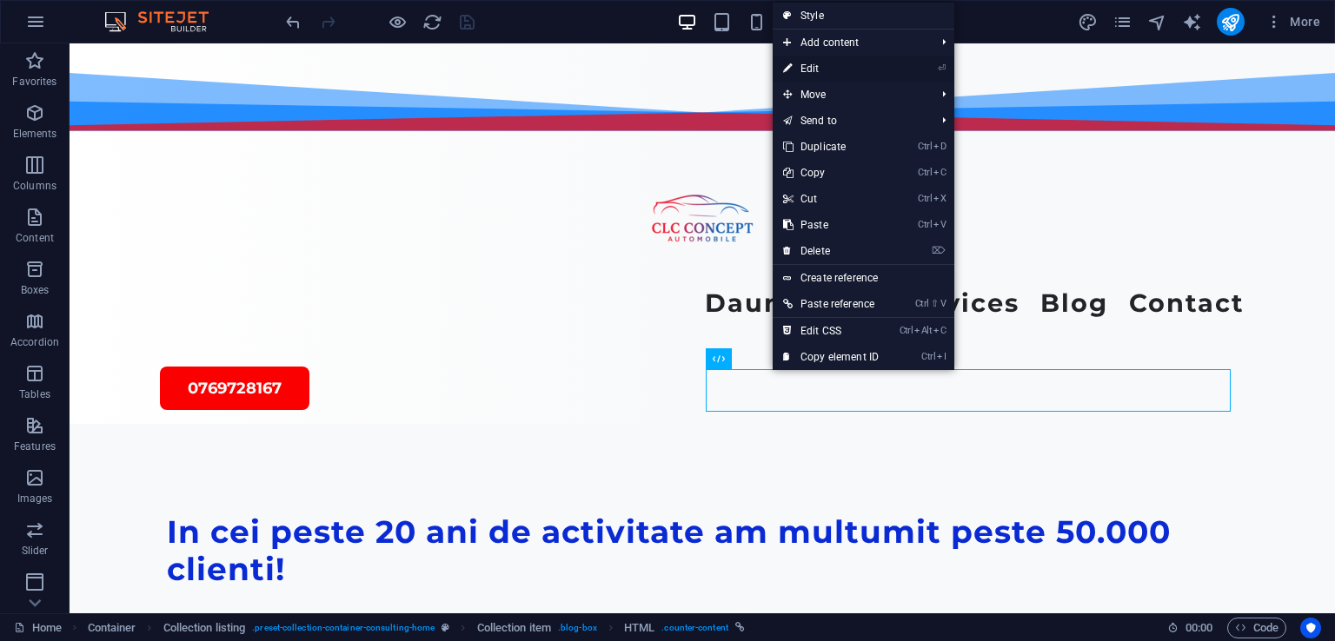
click at [805, 67] on link "⏎ Edit" at bounding box center [831, 69] width 116 height 26
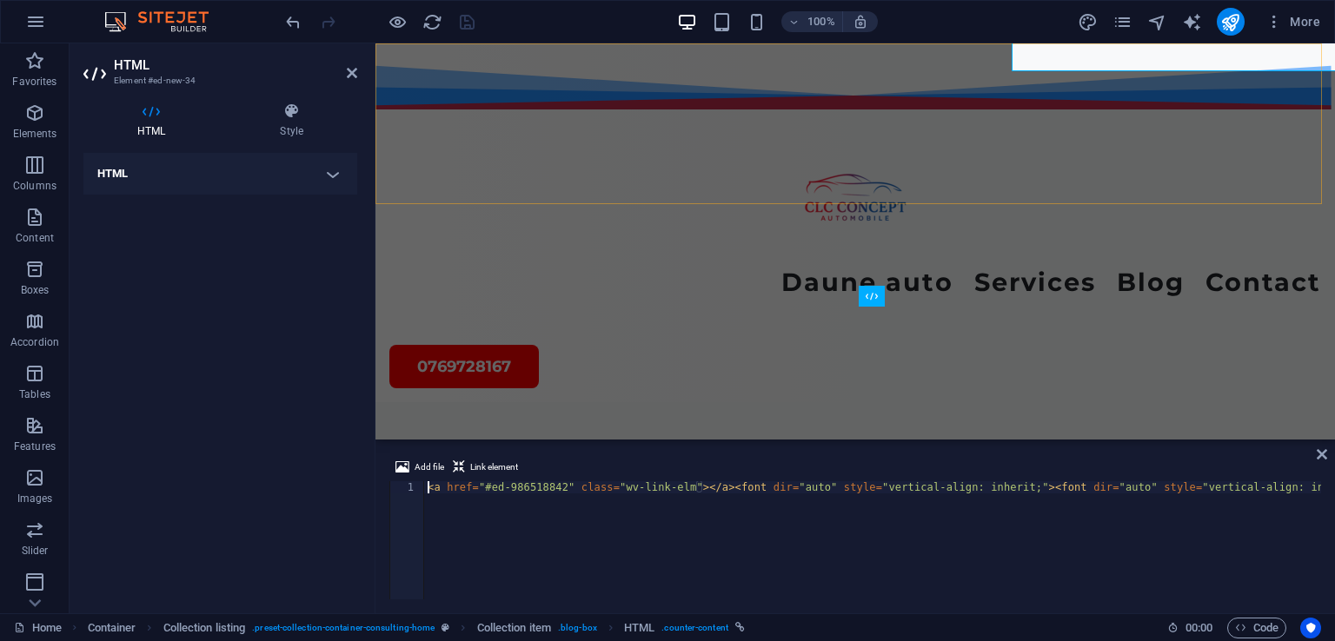
scroll to position [5092, 0]
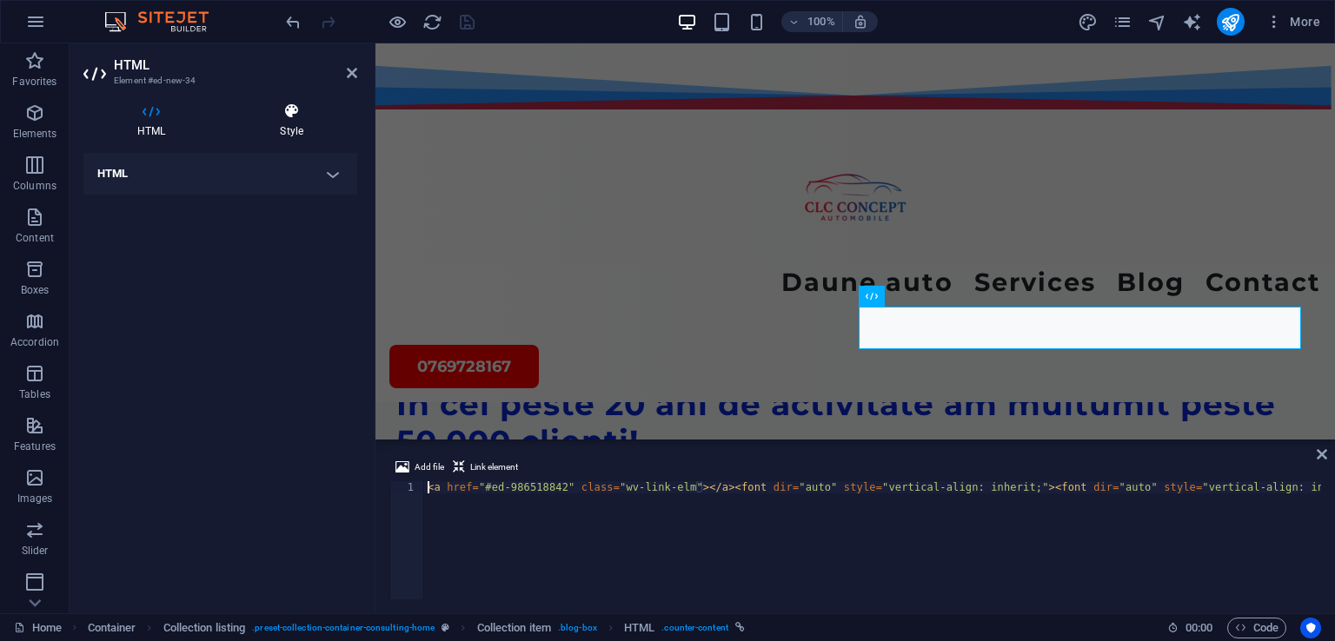
click at [308, 116] on icon at bounding box center [291, 111] width 131 height 17
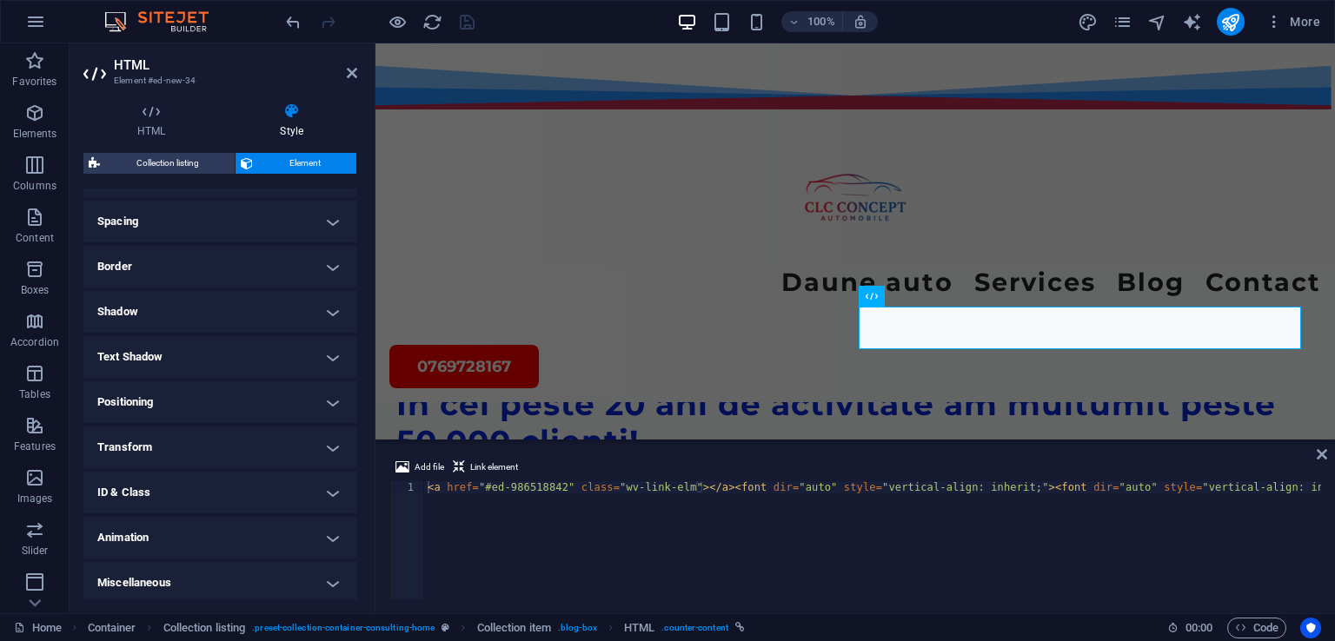
scroll to position [323, 0]
click at [333, 272] on h4 "Border" at bounding box center [220, 263] width 274 height 42
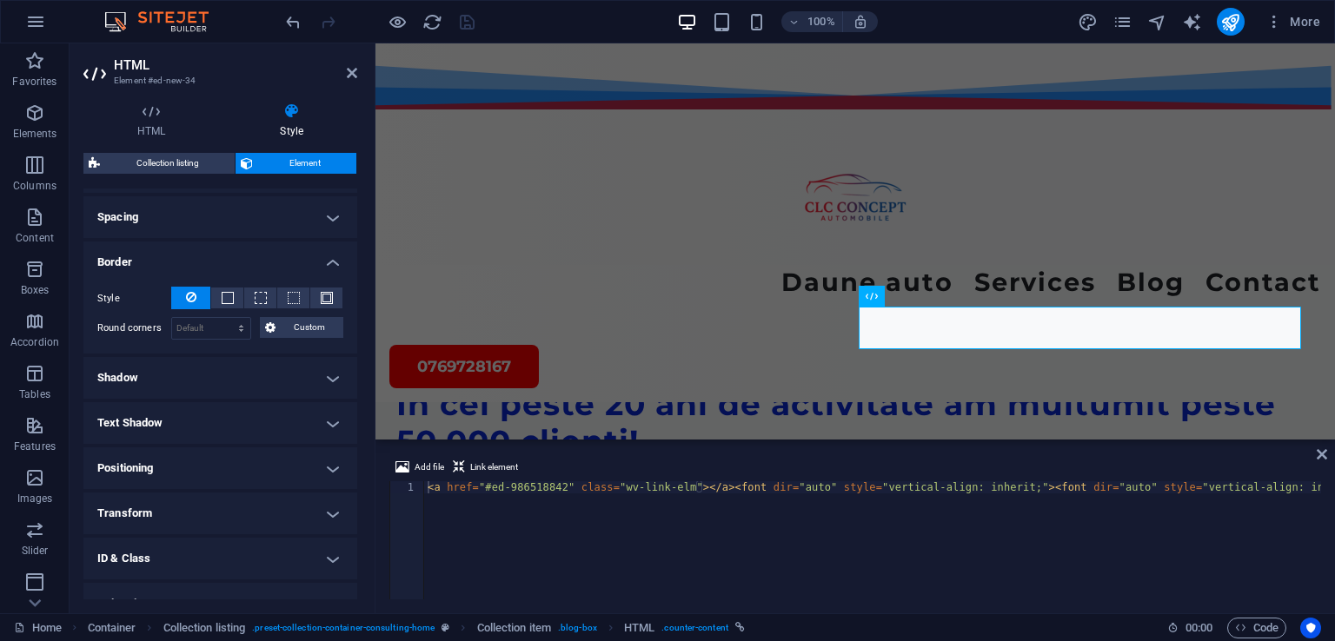
click at [334, 220] on h4 "Spacing" at bounding box center [220, 217] width 274 height 42
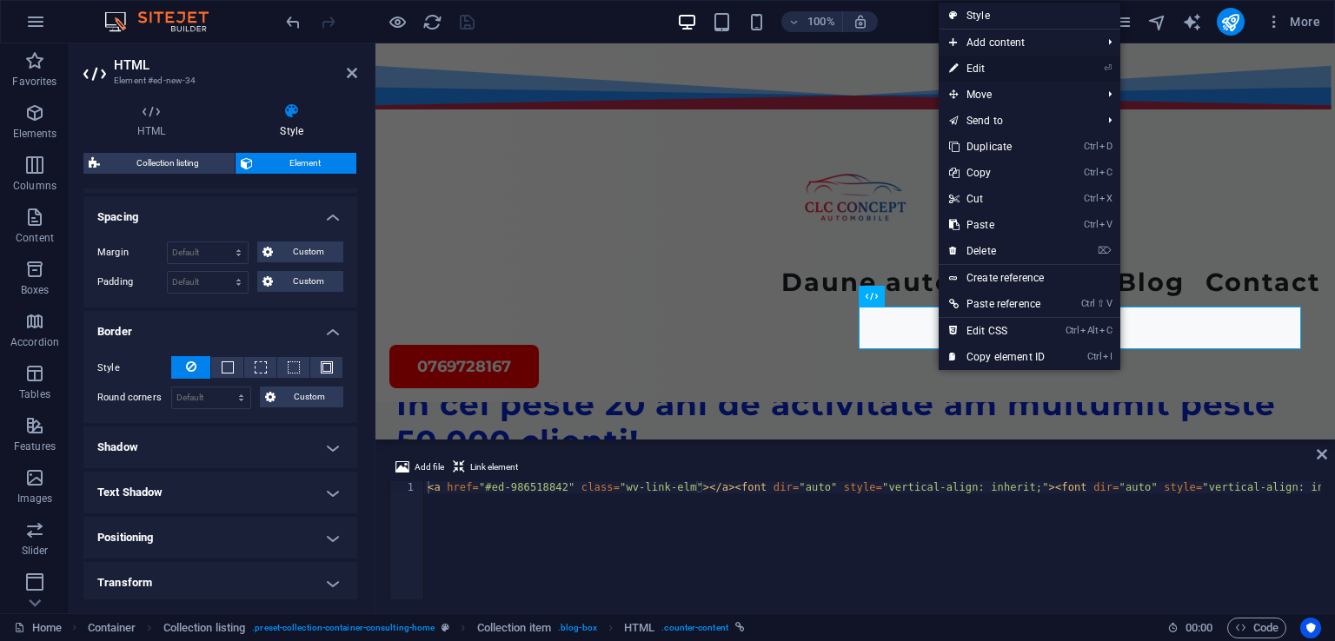
click at [981, 69] on link "⏎ Edit" at bounding box center [997, 69] width 116 height 26
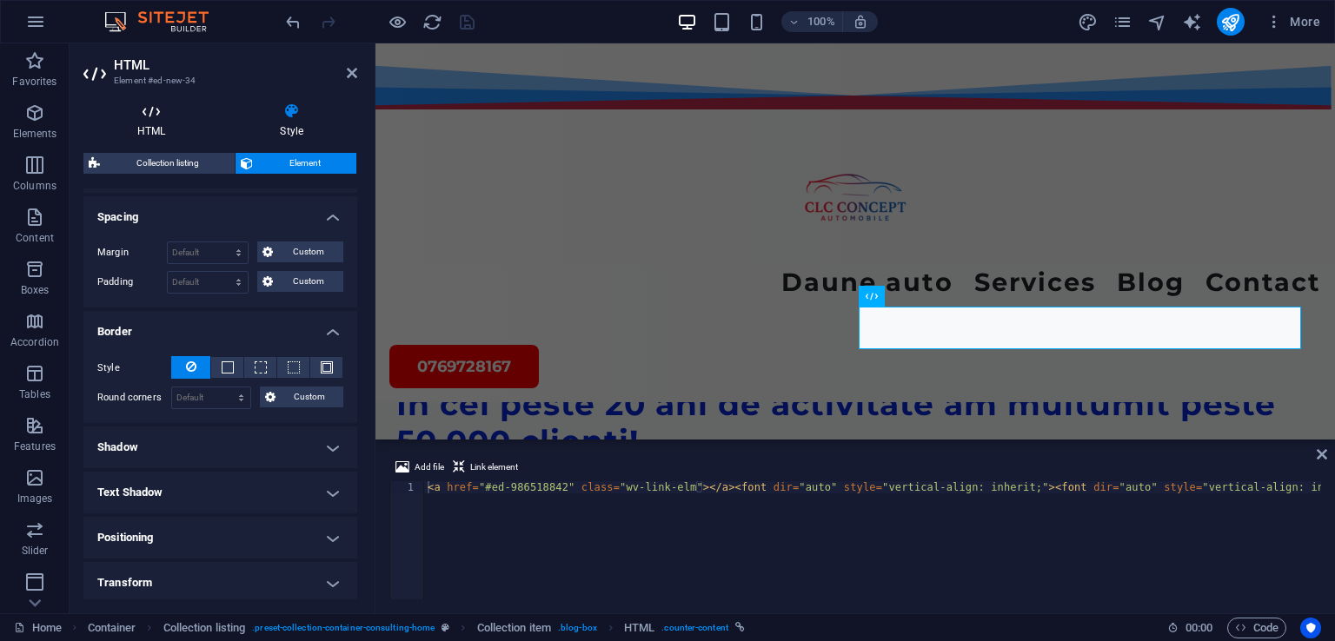
click at [152, 118] on icon at bounding box center [151, 111] width 136 height 17
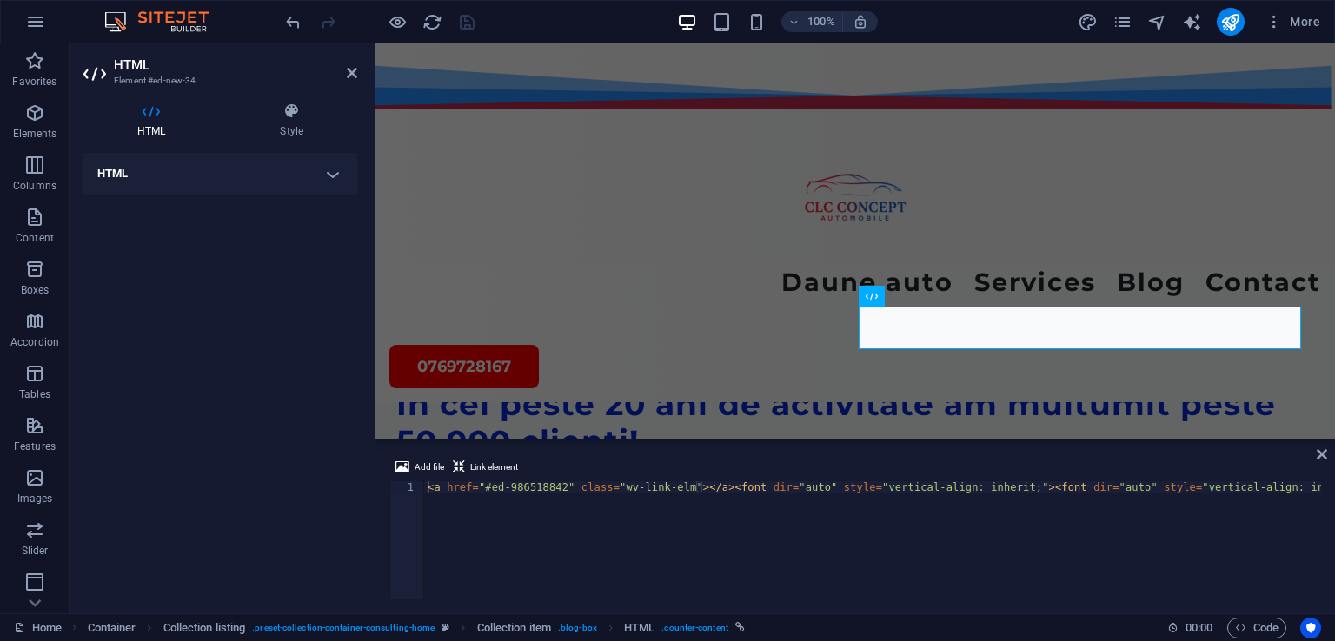
click at [202, 161] on h4 "HTML" at bounding box center [220, 174] width 274 height 42
click at [116, 175] on h4 "HTML" at bounding box center [220, 168] width 274 height 31
click at [116, 175] on h4 "HTML" at bounding box center [220, 174] width 274 height 42
click at [125, 203] on div "Add, edit, and format HTML directly on the website." at bounding box center [220, 205] width 246 height 15
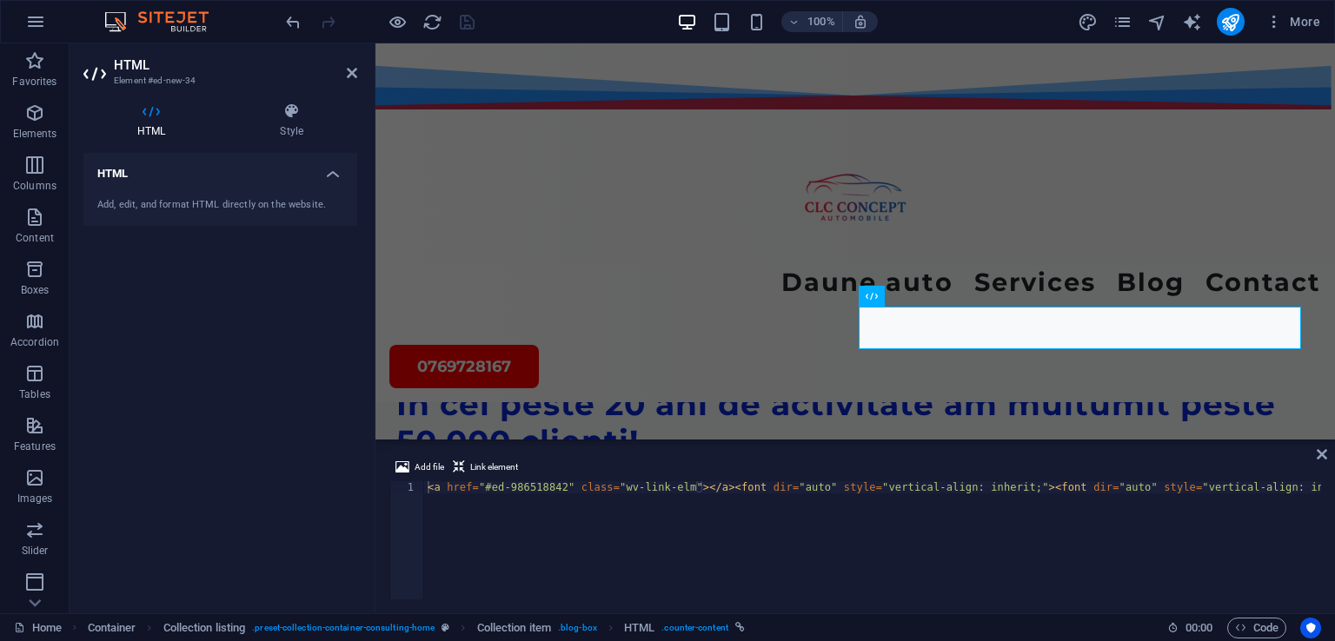
click at [125, 203] on div "Add, edit, and format HTML directly on the website." at bounding box center [220, 205] width 246 height 15
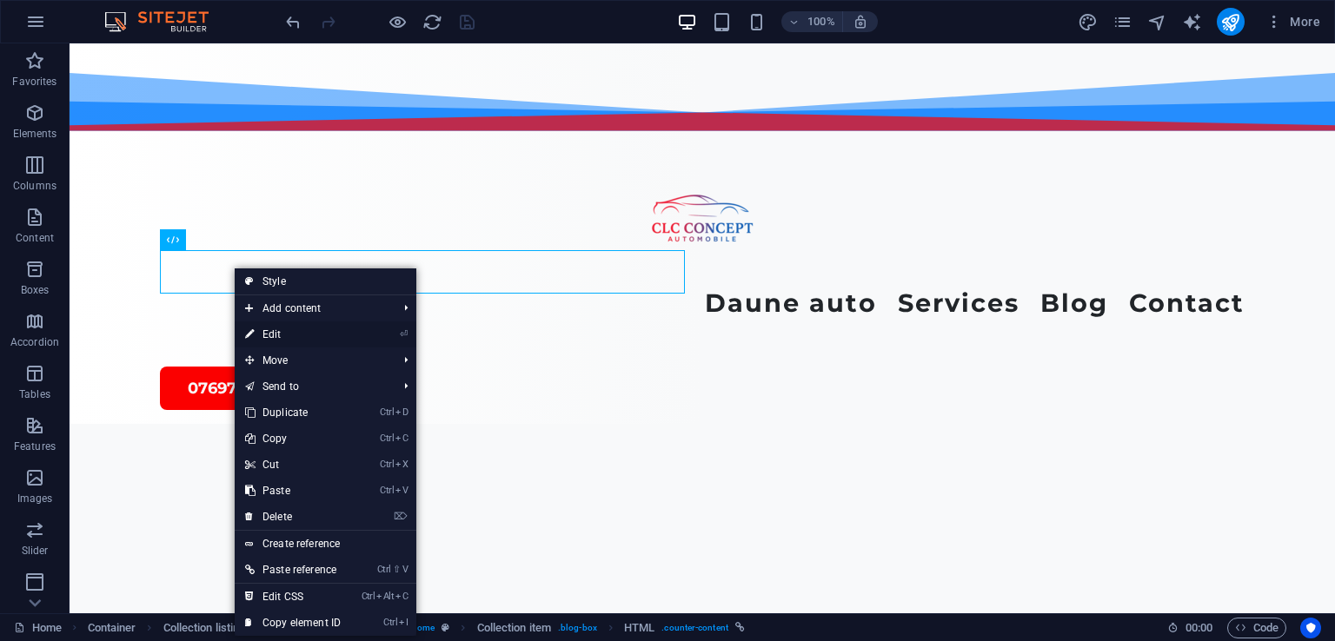
click at [276, 328] on link "⏎ Edit" at bounding box center [293, 335] width 116 height 26
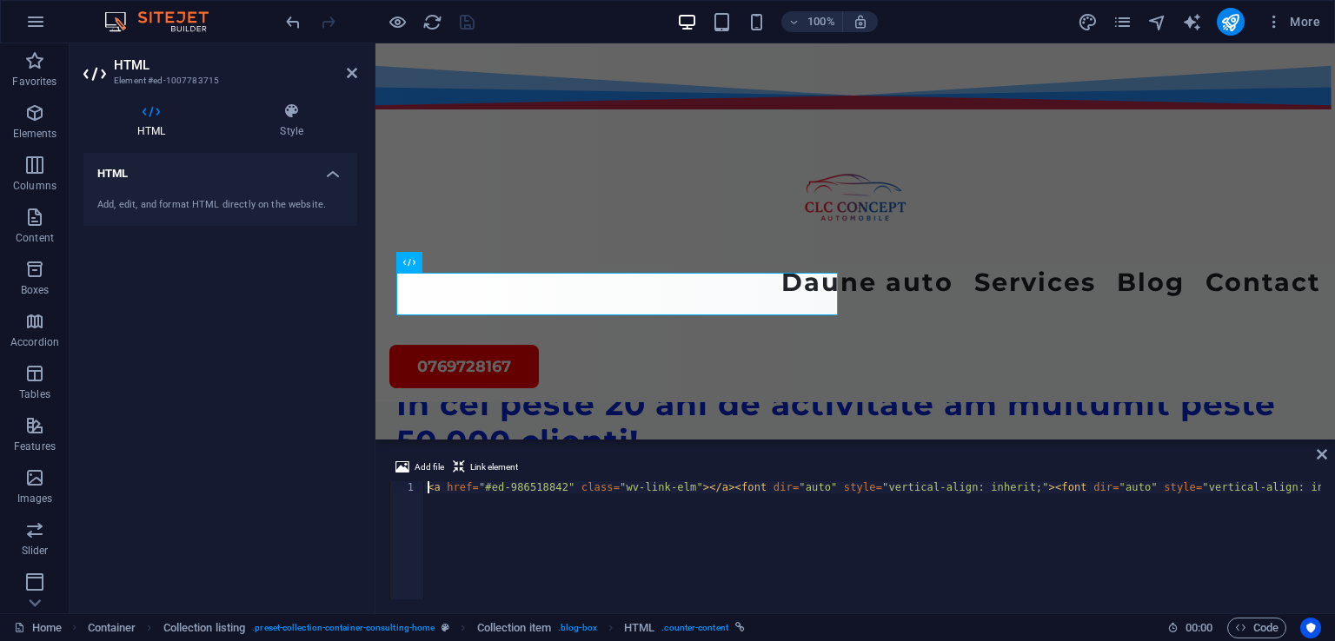
scroll to position [5323, 0]
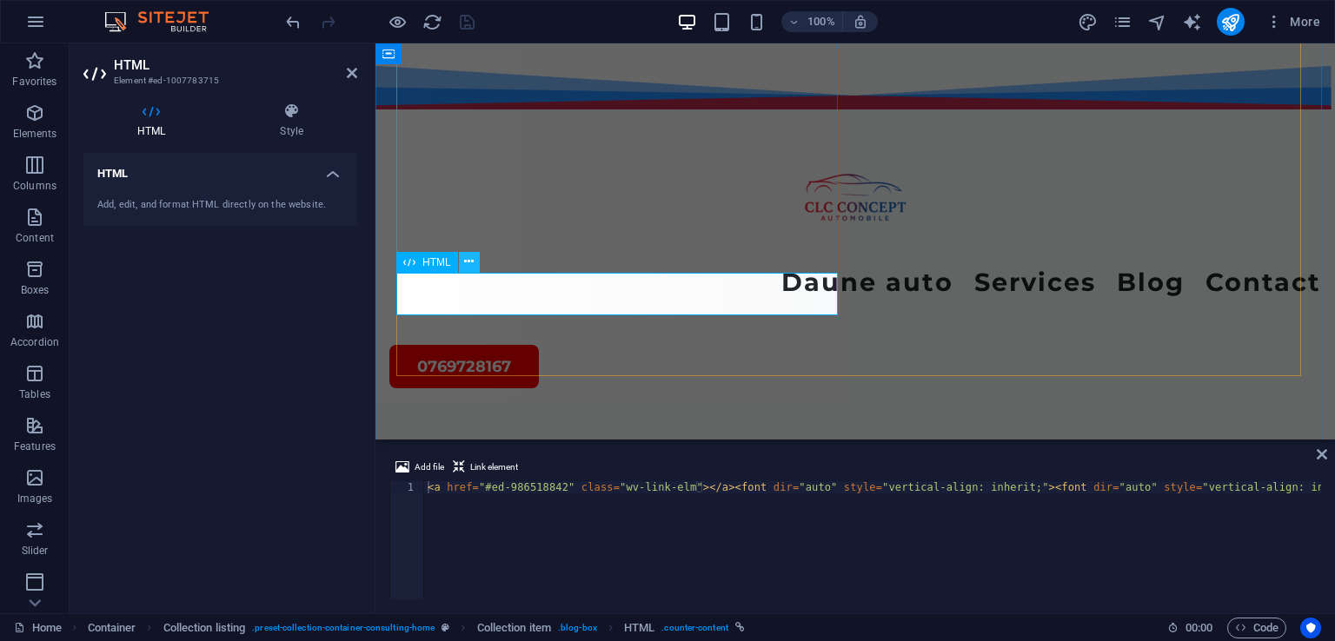
click at [465, 264] on icon at bounding box center [469, 262] width 10 height 18
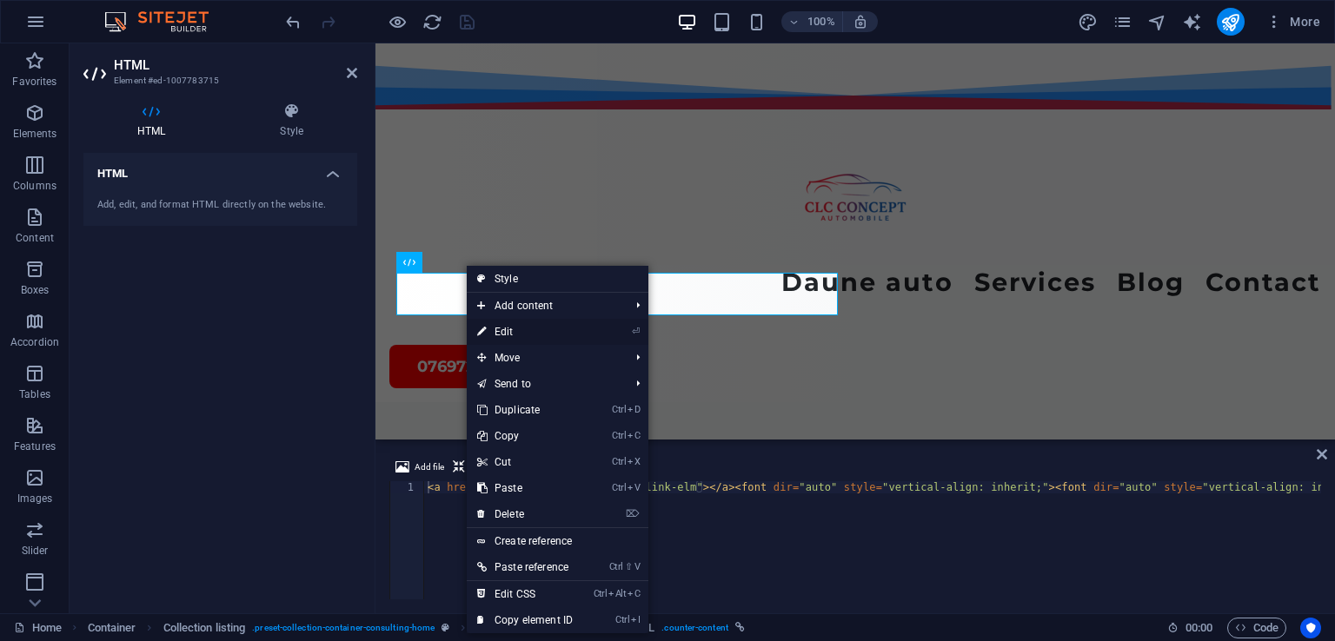
click at [511, 336] on link "⏎ Edit" at bounding box center [525, 332] width 116 height 26
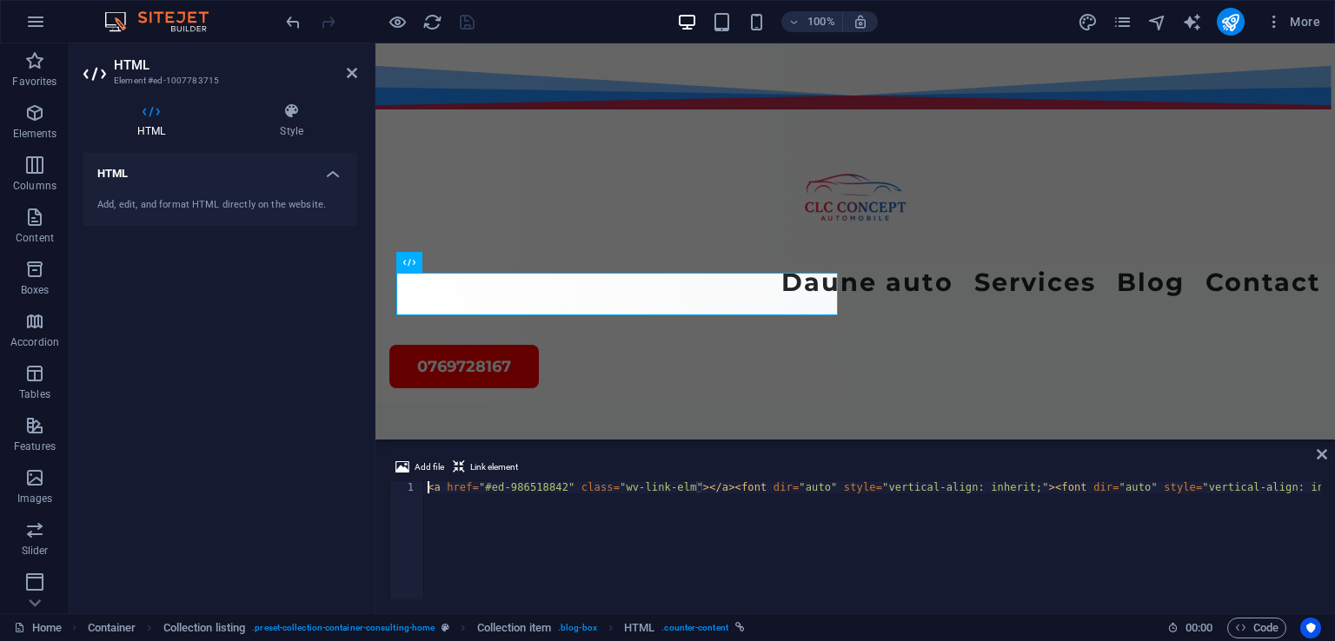
click at [122, 173] on h4 "HTML" at bounding box center [220, 168] width 274 height 31
click at [122, 173] on h4 "HTML" at bounding box center [220, 174] width 274 height 42
click at [123, 209] on div "Add, edit, and format HTML directly on the website." at bounding box center [220, 205] width 246 height 15
click at [259, 201] on div "Add, edit, and format HTML directly on the website." at bounding box center [220, 205] width 246 height 15
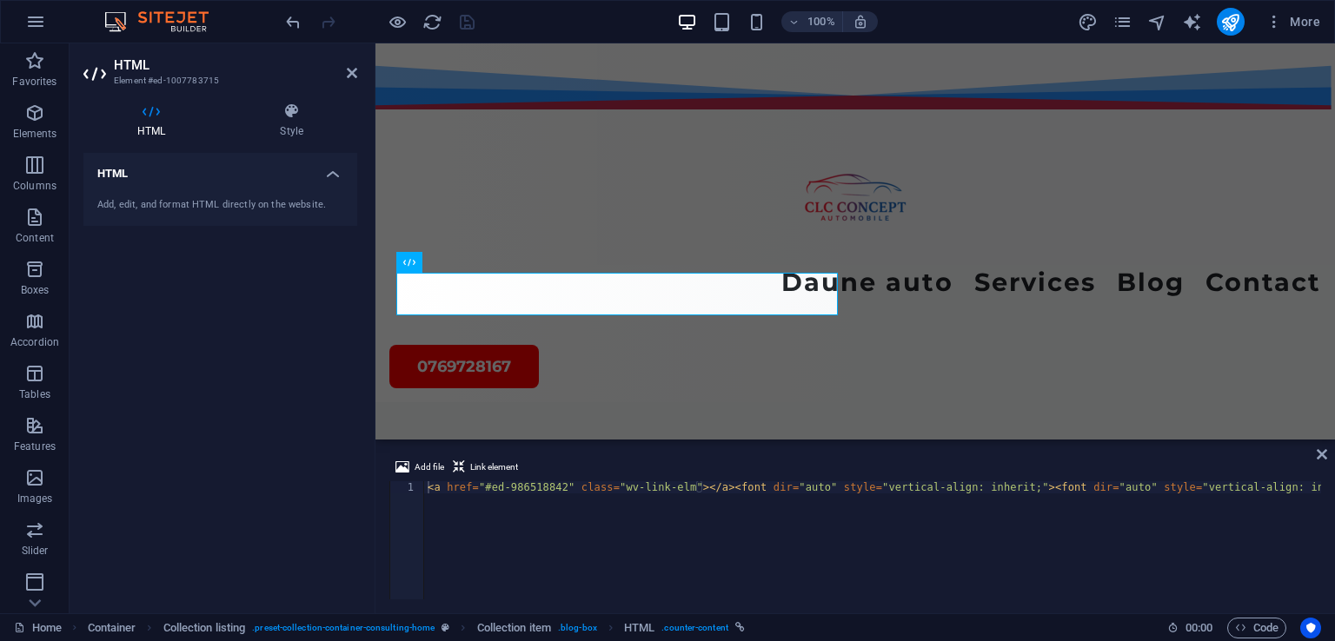
click at [259, 201] on div "Add, edit, and format HTML directly on the website." at bounding box center [220, 205] width 246 height 15
click at [296, 105] on icon at bounding box center [291, 111] width 131 height 17
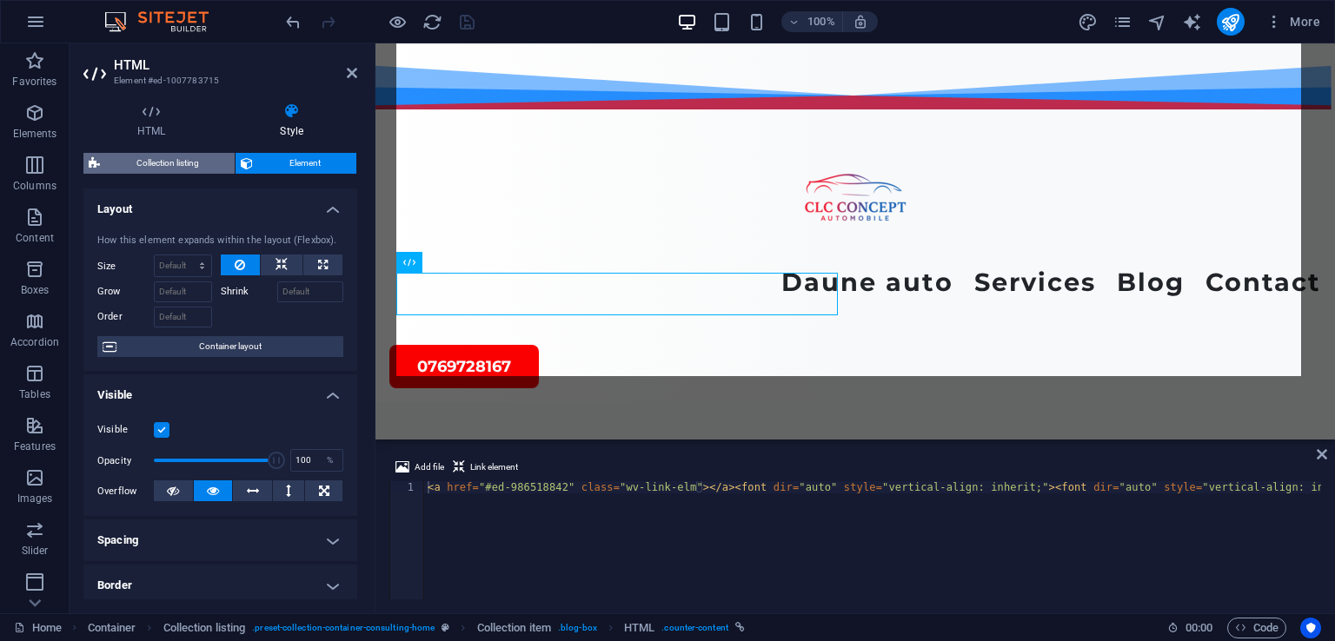
click at [165, 156] on span "Collection listing" at bounding box center [167, 163] width 124 height 21
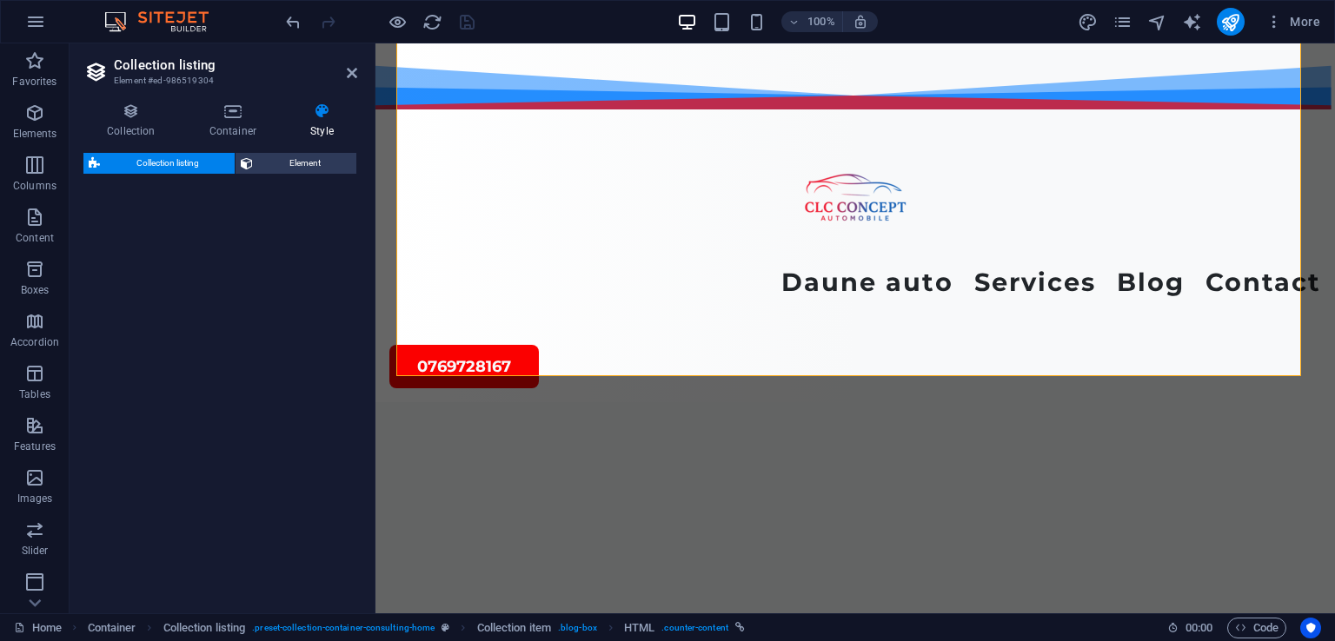
select select "rem"
select select "preset-collection-container-consulting-home"
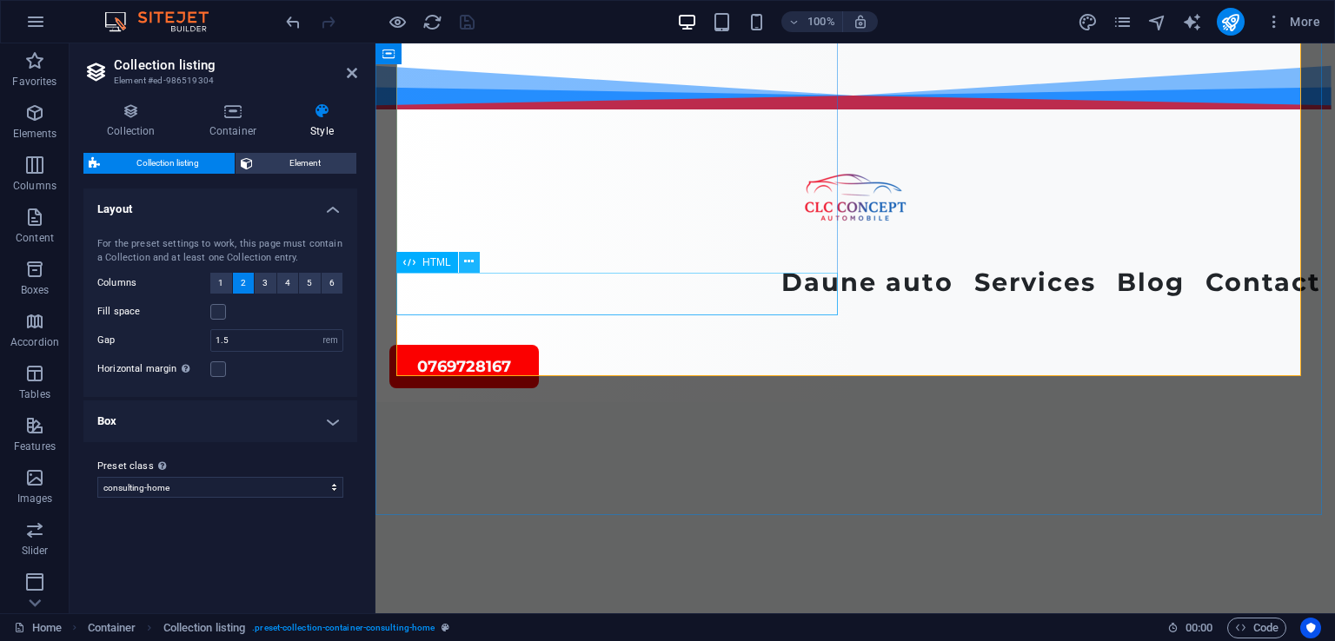
click at [468, 263] on icon at bounding box center [469, 262] width 10 height 18
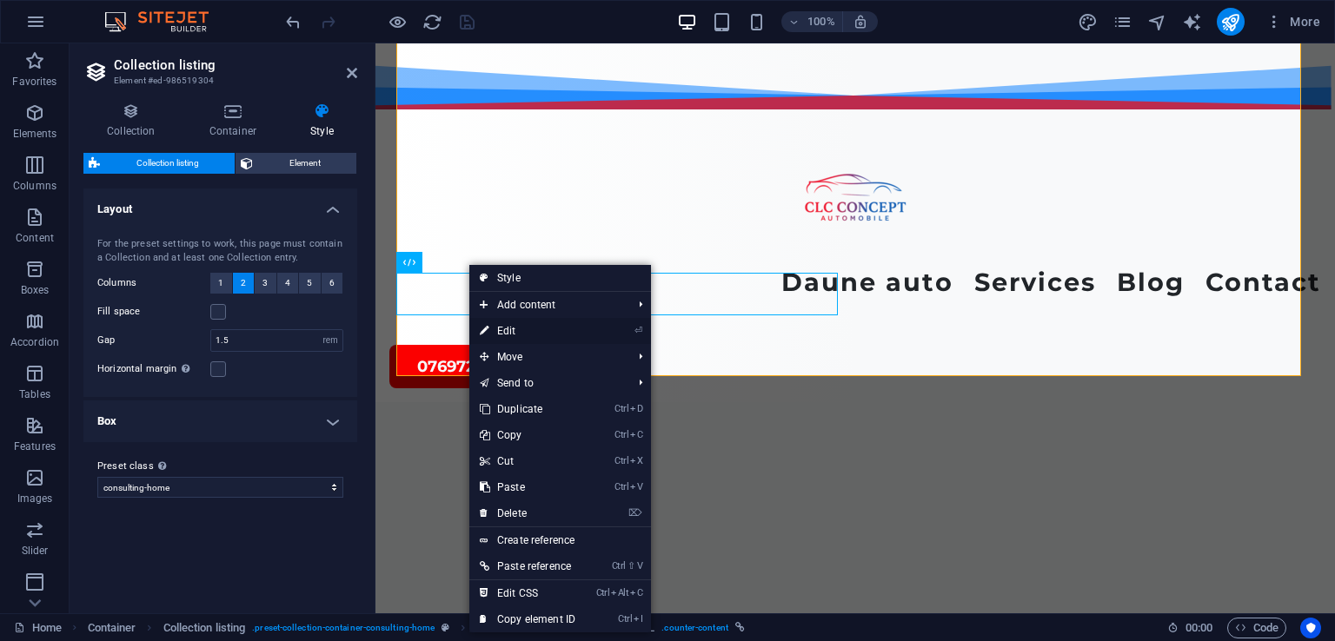
click at [530, 332] on link "⏎ Edit" at bounding box center [527, 331] width 116 height 26
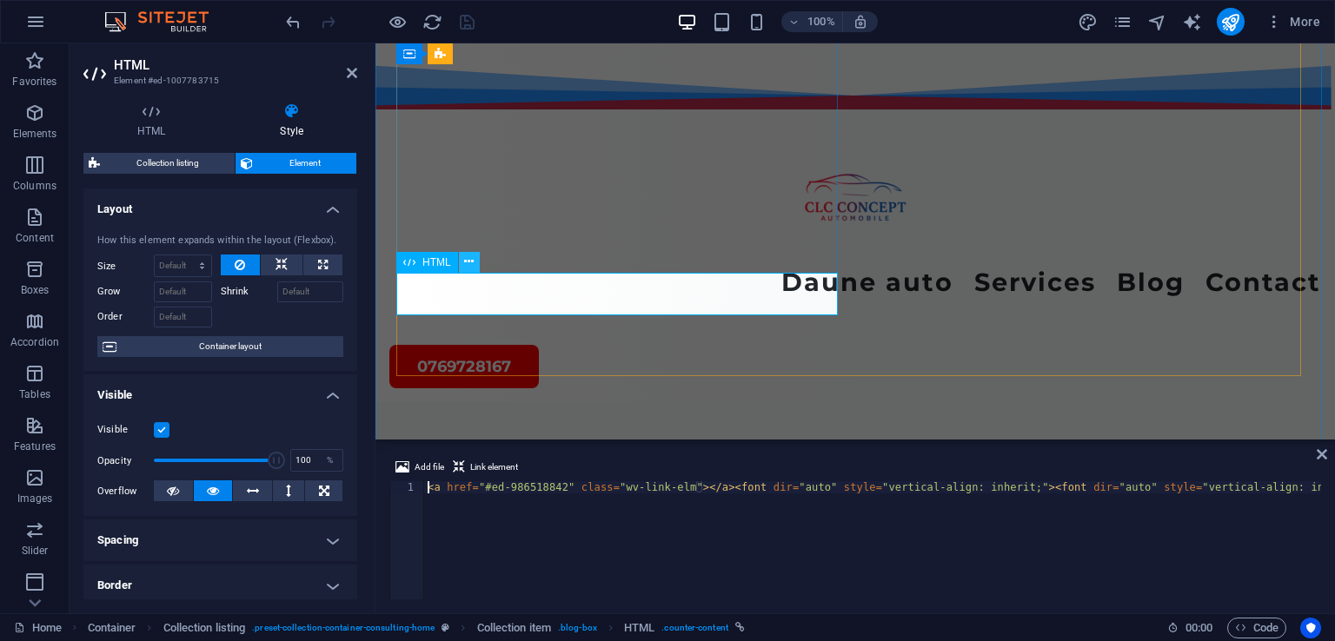
click at [467, 262] on icon at bounding box center [469, 262] width 10 height 18
click at [1321, 462] on div "Add file Link element 1 < a href = "#ed-986518842" class = "wv-link-elm" > </ a…" at bounding box center [855, 528] width 960 height 170
click at [1252, 628] on span "Code" at bounding box center [1256, 628] width 43 height 21
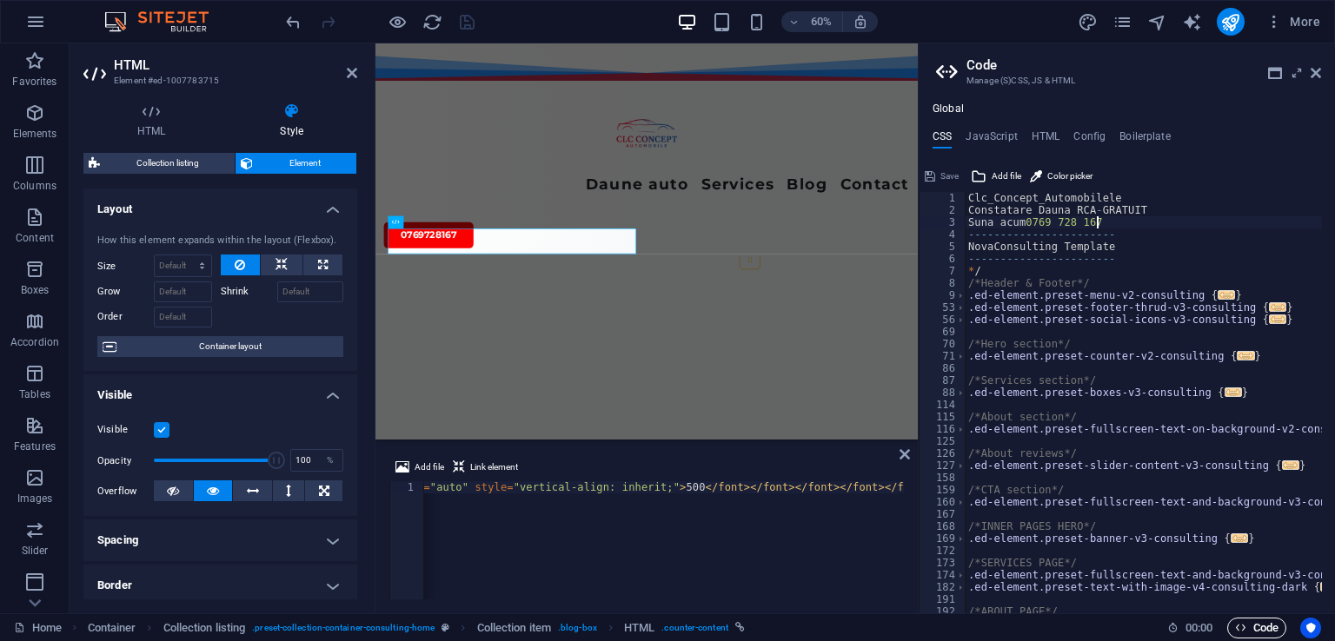
scroll to position [5330, 0]
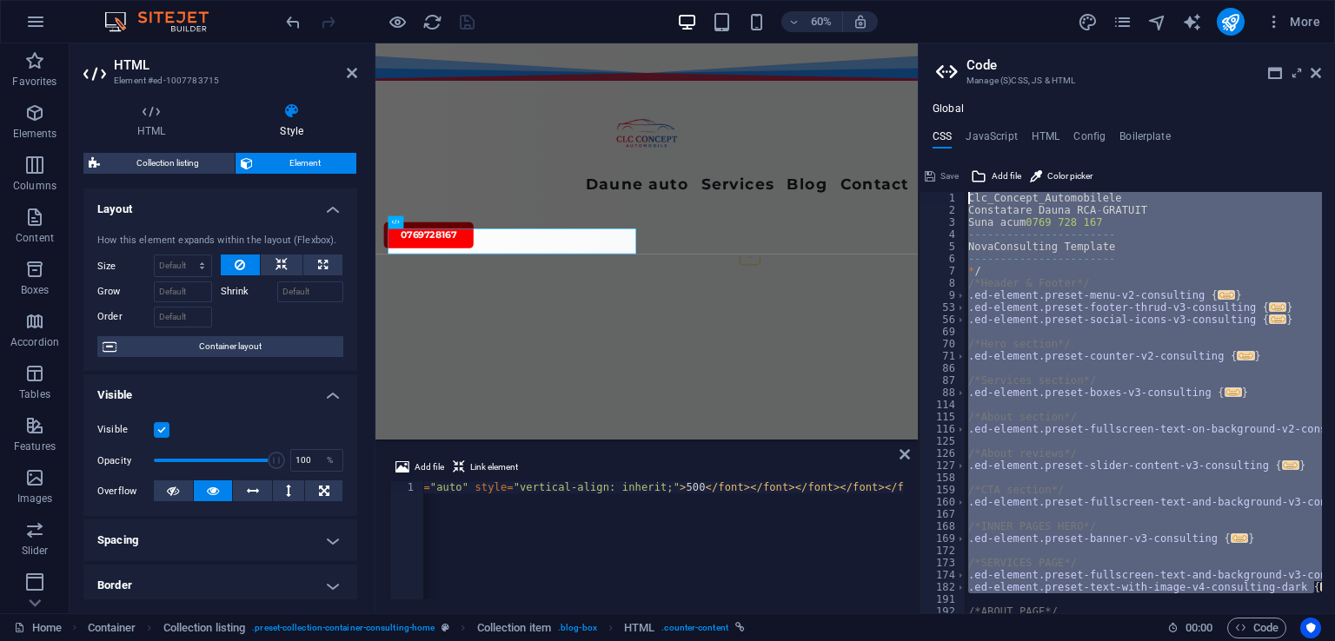
drag, startPoint x: 1322, startPoint y: 585, endPoint x: 946, endPoint y: 163, distance: 565.8
click at [946, 163] on div "Suna acum 0769 728 167 1 2 3 4 5 6 7 8 9 53 56 69 70 71 86 87 88 114 115 116 12…" at bounding box center [1127, 388] width 416 height 451
type textarea "Clc_Concept_Automobilele Constatare Dauna RCA - GRATUIT"
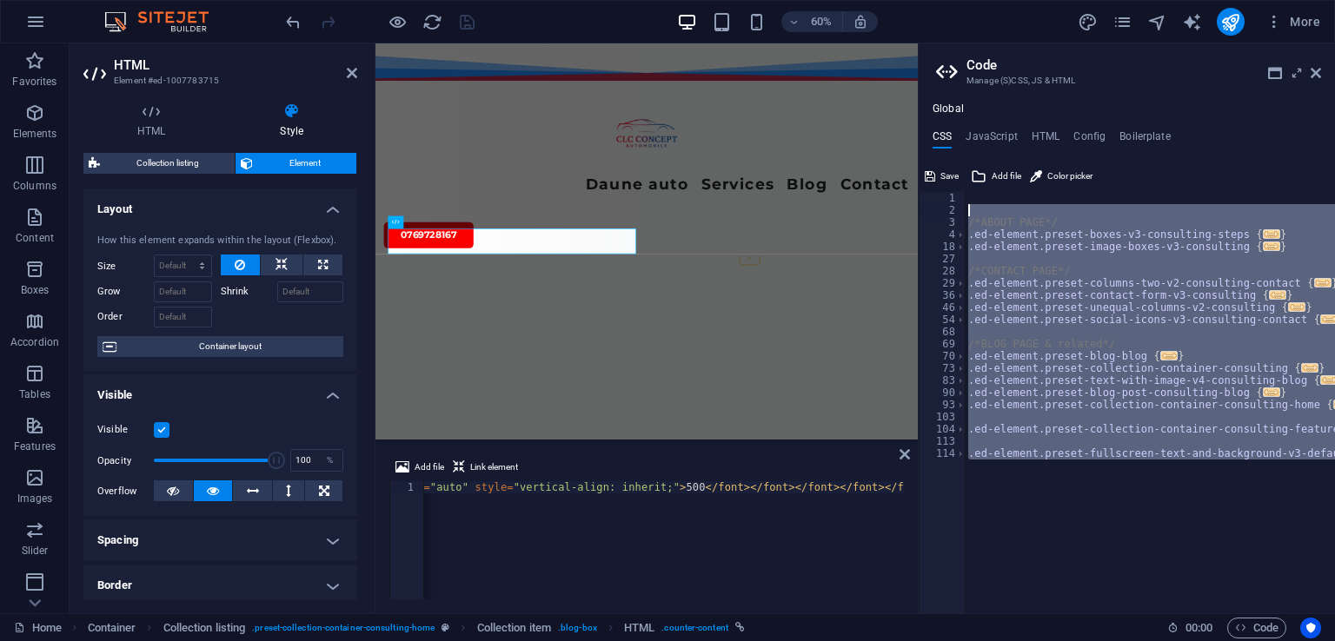
drag, startPoint x: 1310, startPoint y: 491, endPoint x: 928, endPoint y: 206, distance: 476.3
click at [928, 206] on div "1 2 3 4 18 27 28 29 36 46 54 68 69 70 73 83 90 93 103 104 113 114 /*ABOUT PAGE*…" at bounding box center [1127, 403] width 416 height 422
type textarea "/*ABOUT PAGE*/"
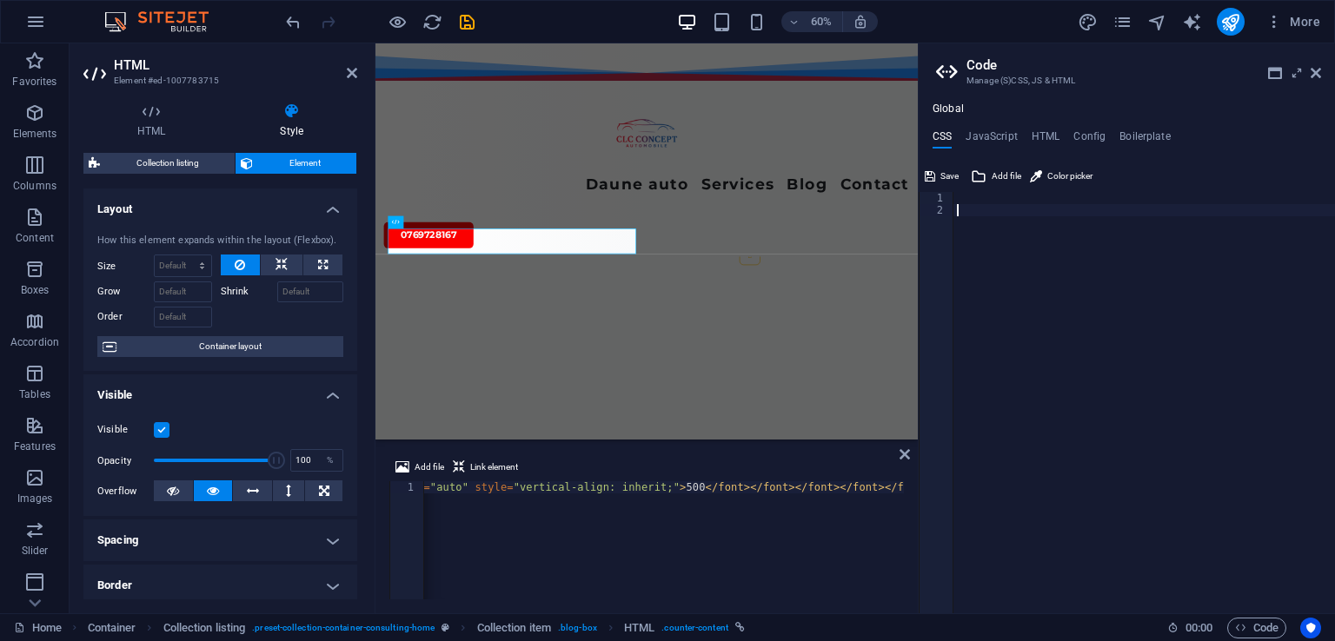
paste textarea "</a>"
type textarea "</a>"
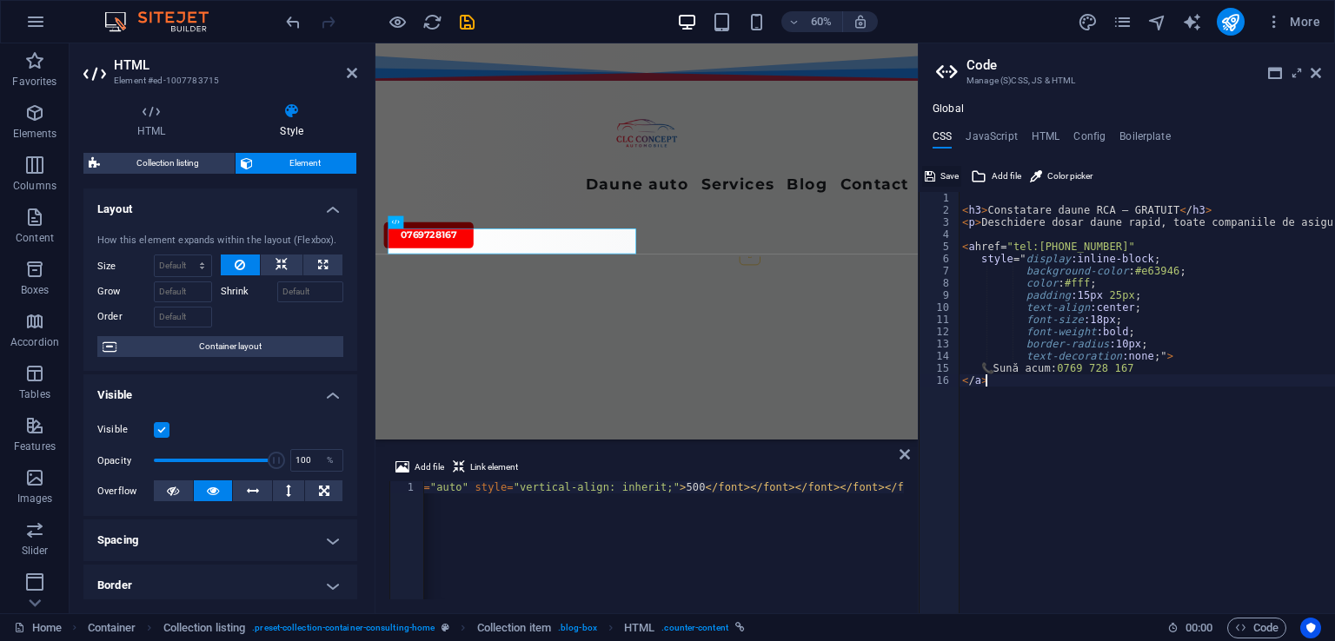
click at [944, 171] on span "Save" at bounding box center [949, 176] width 18 height 21
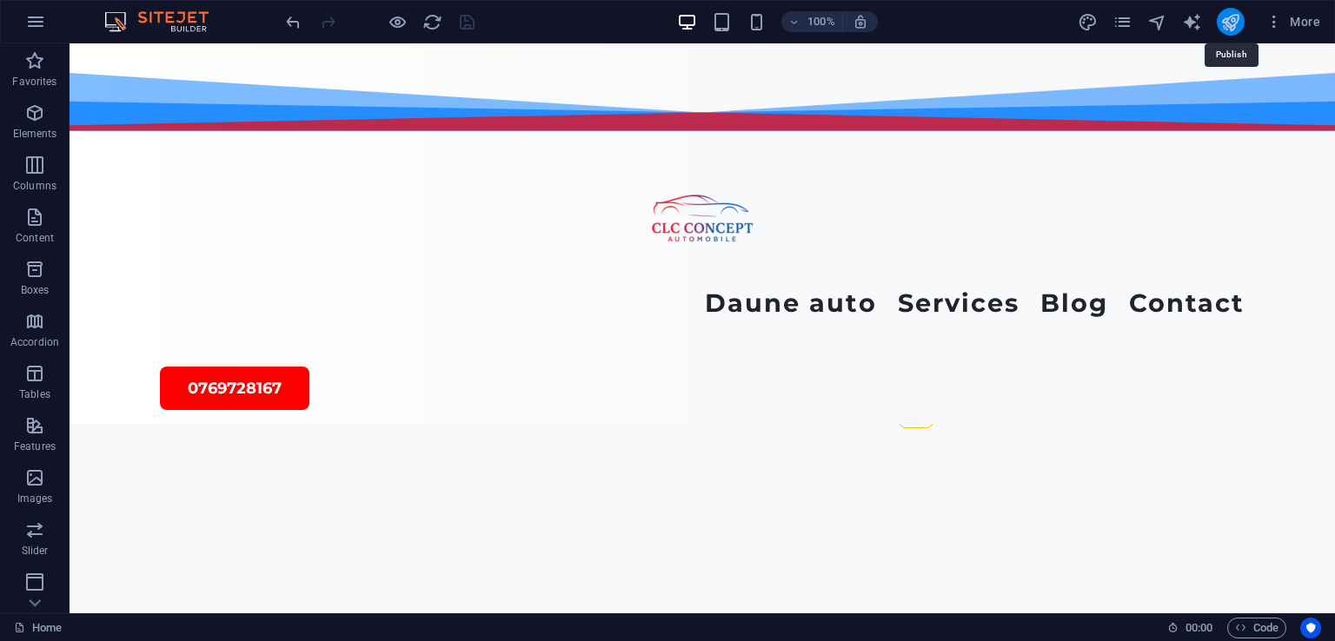
click at [1228, 20] on icon "publish" at bounding box center [1230, 22] width 20 height 20
